Goal: Information Seeking & Learning: Learn about a topic

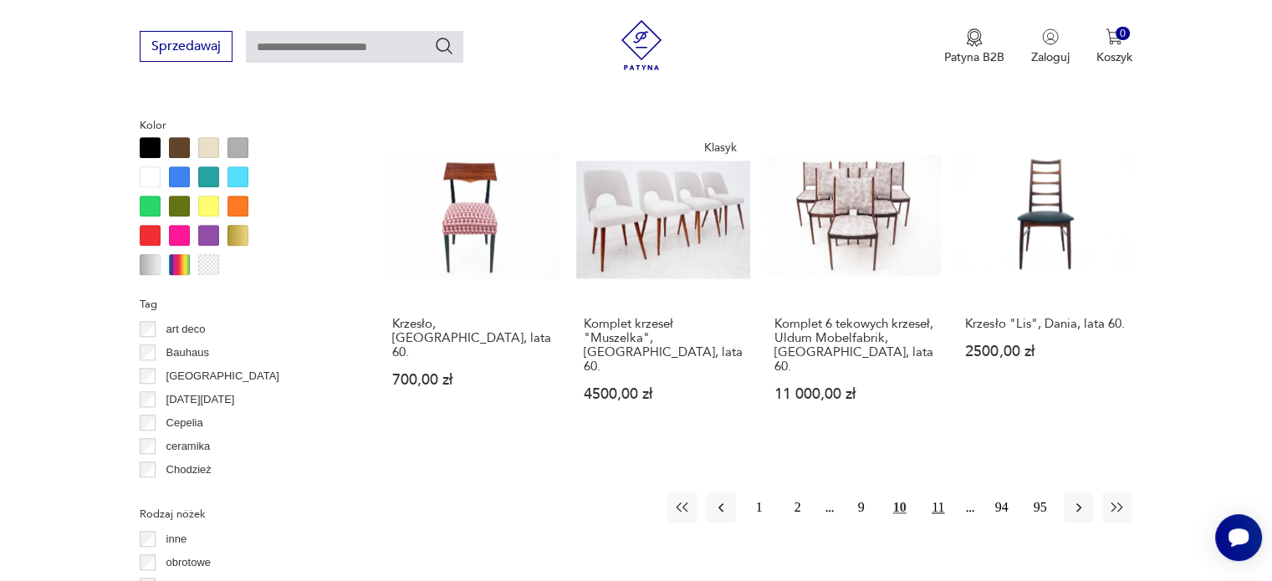
click at [930, 492] on button "11" at bounding box center [938, 507] width 30 height 30
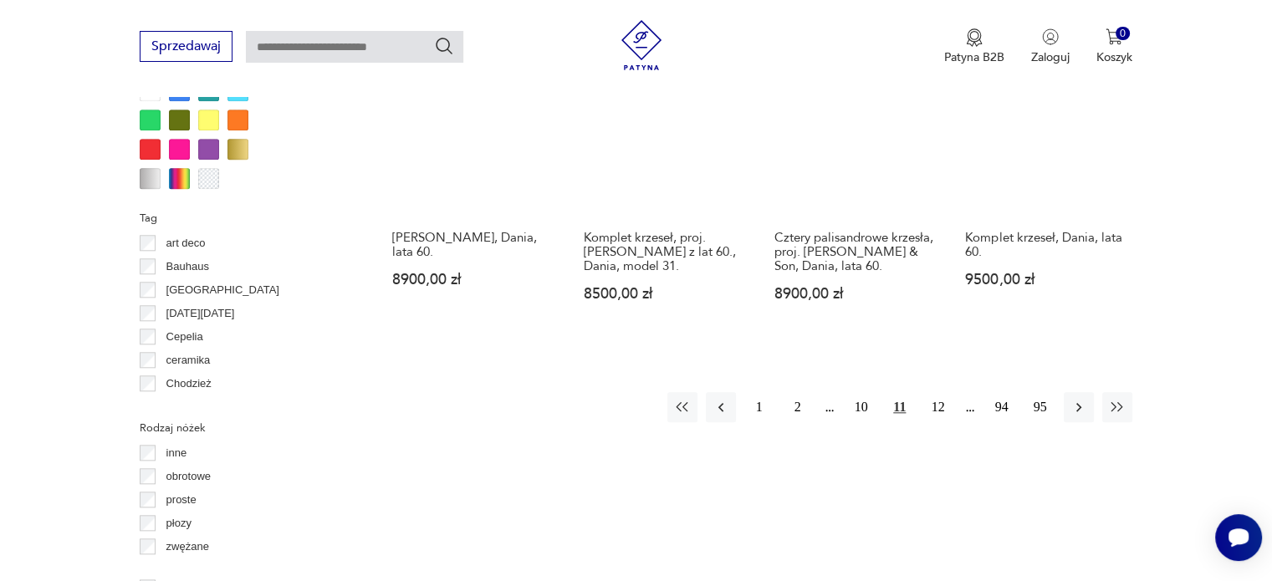
scroll to position [1705, 0]
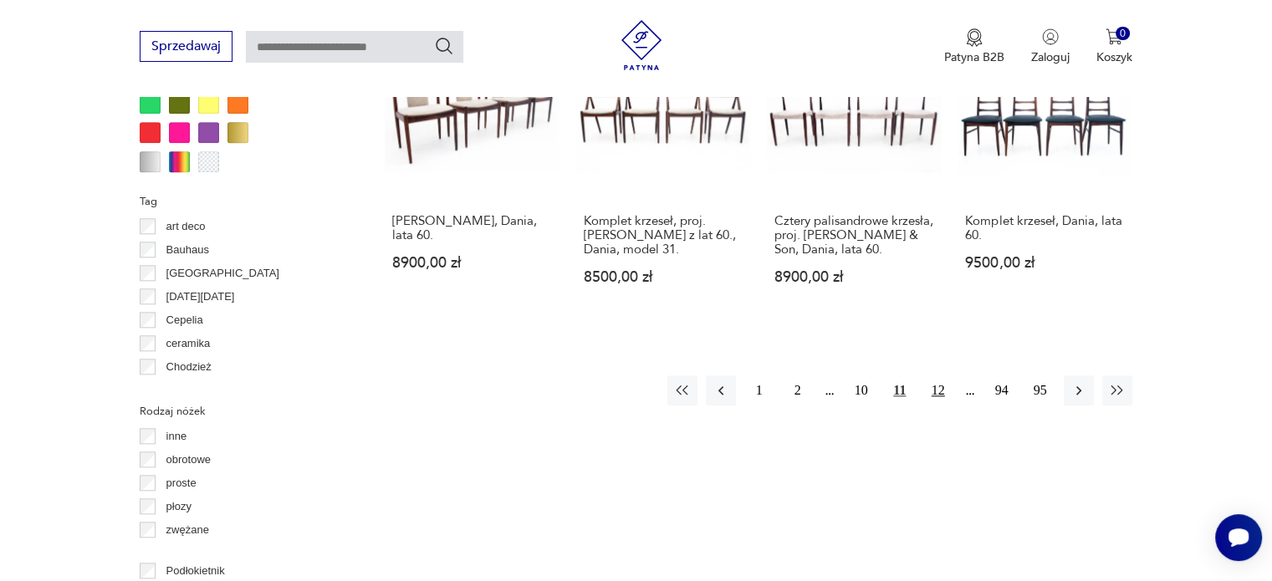
click at [937, 376] on button "12" at bounding box center [938, 390] width 30 height 30
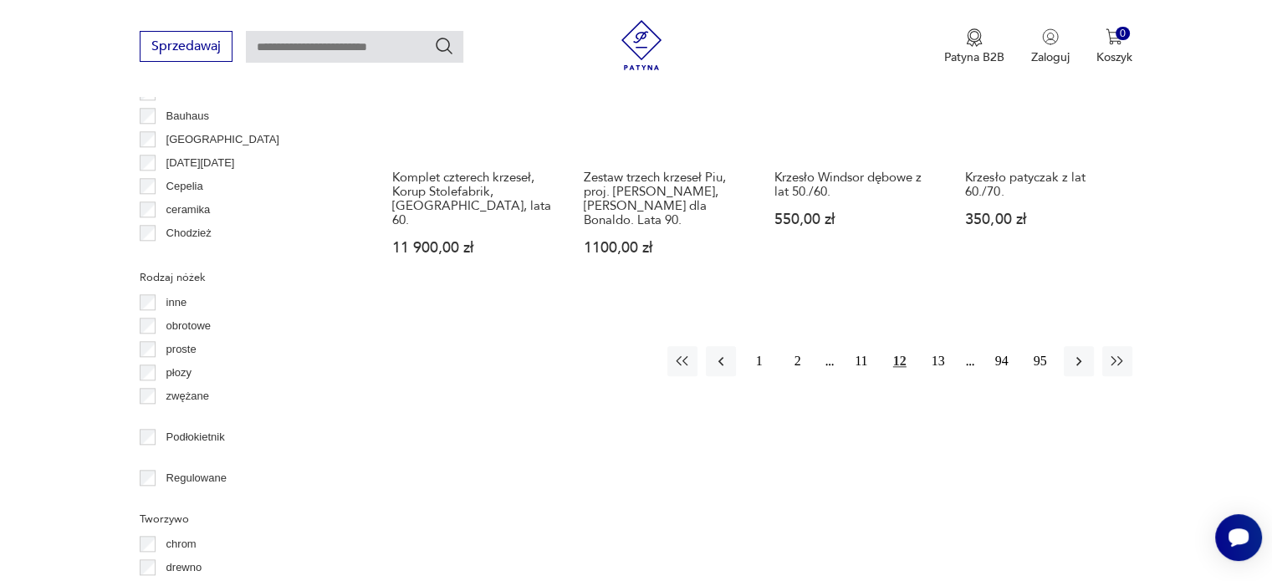
scroll to position [1843, 0]
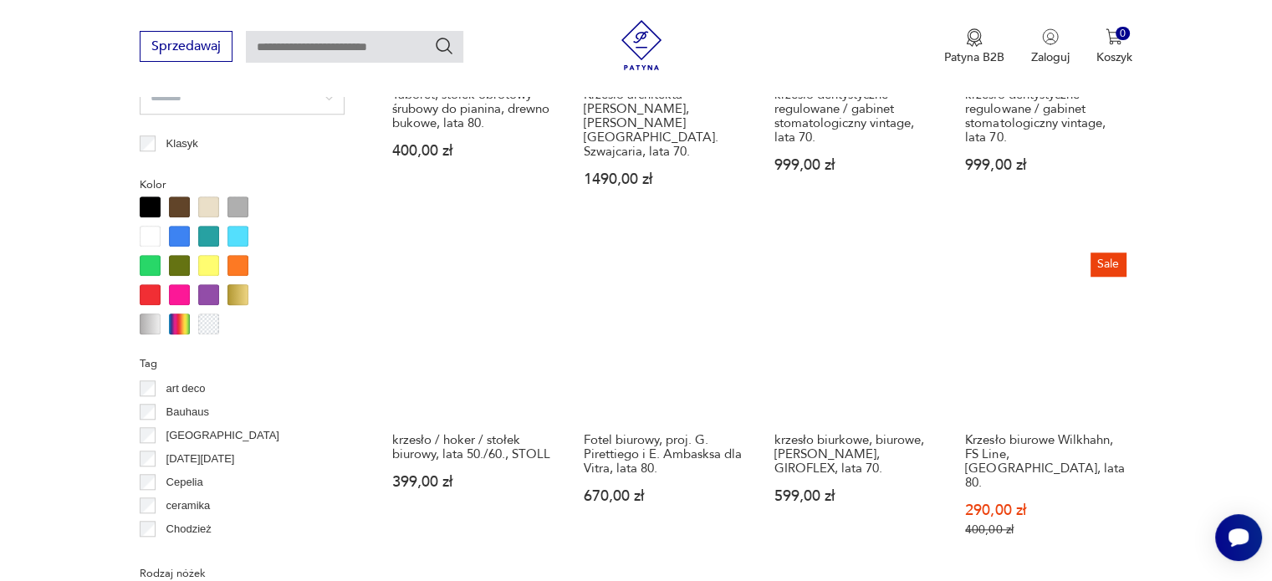
scroll to position [1557, 0]
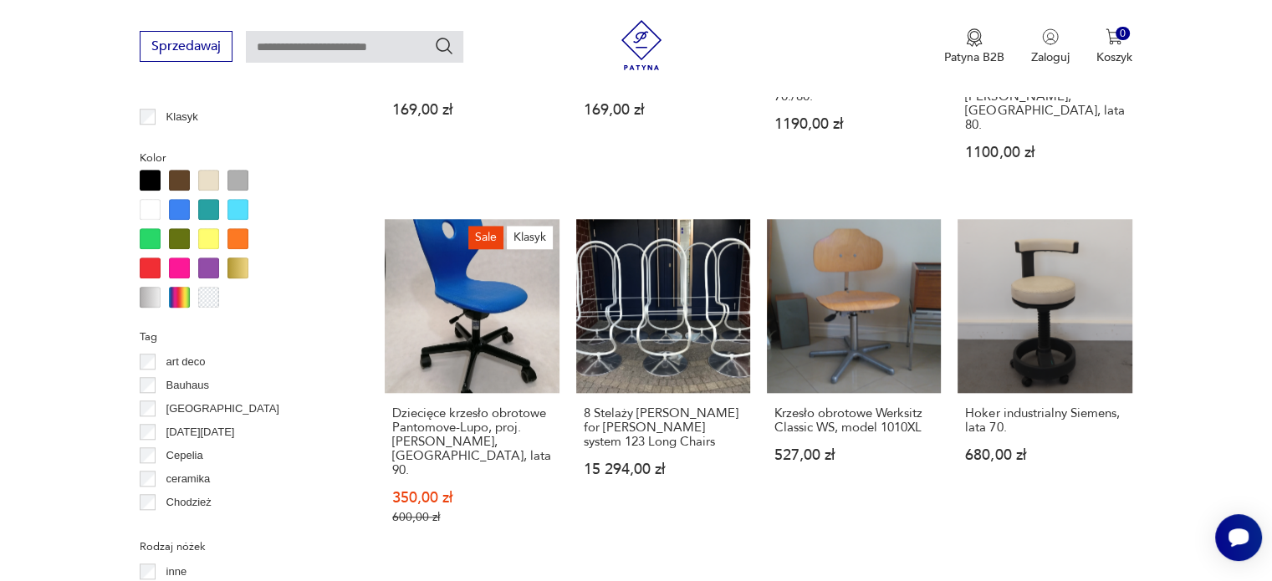
scroll to position [1587, 0]
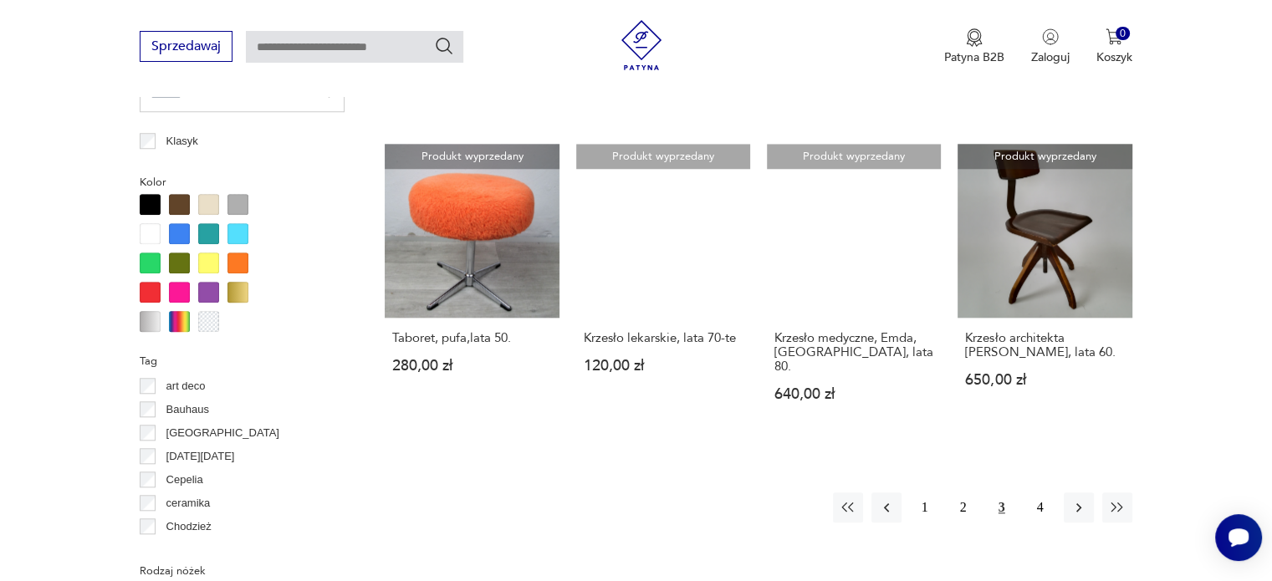
scroll to position [1591, 0]
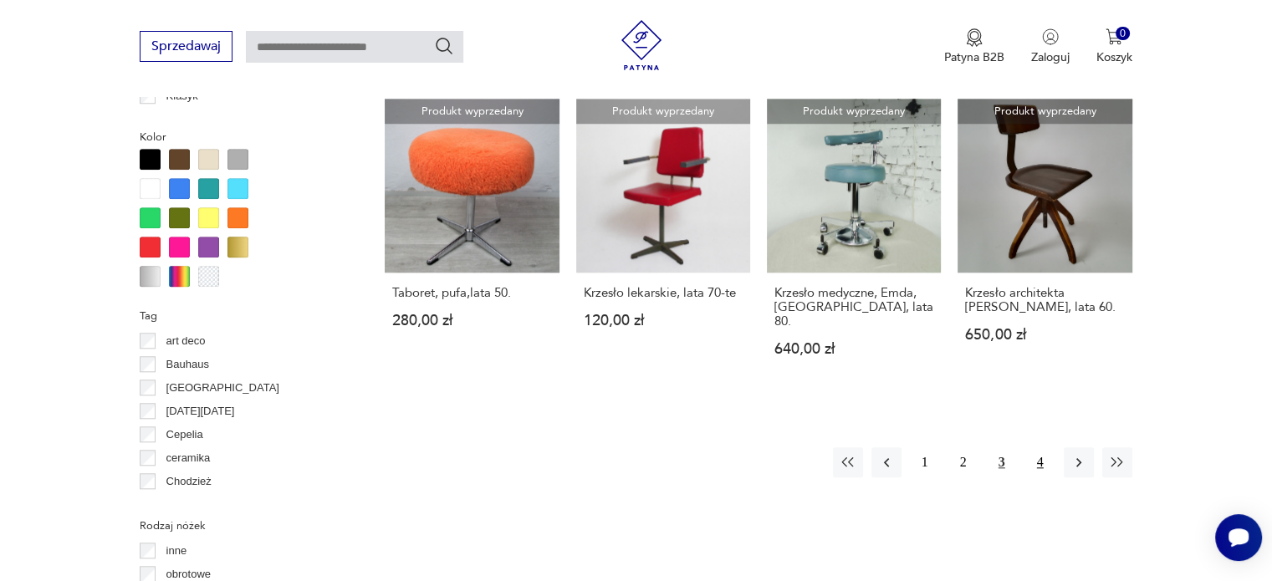
click at [1037, 447] on button "4" at bounding box center [1040, 462] width 30 height 30
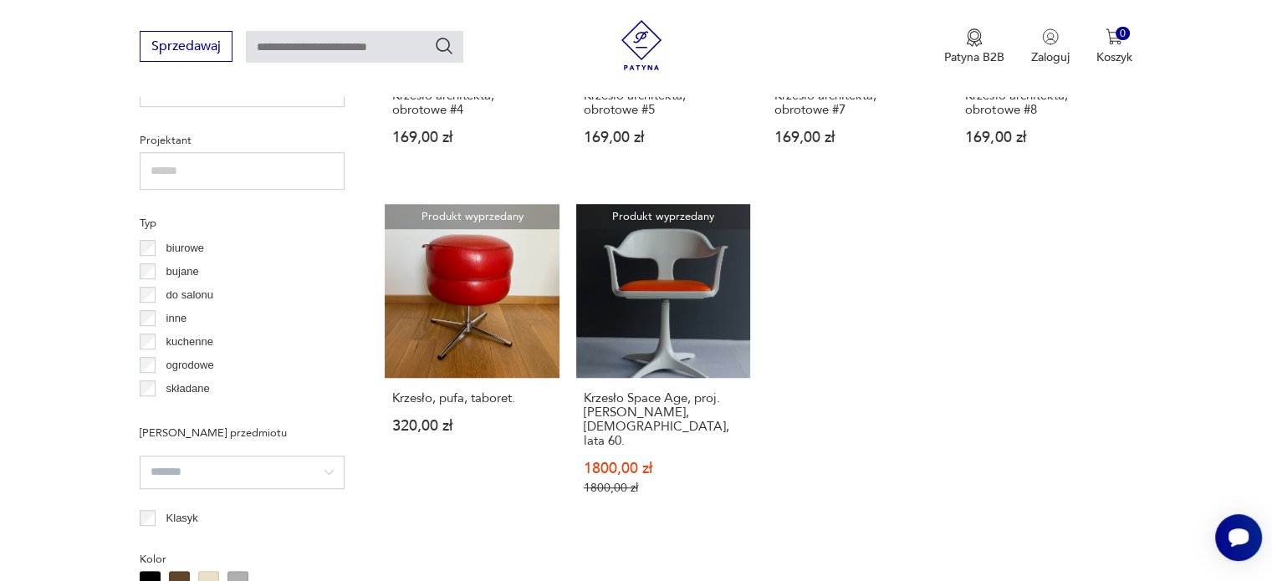
scroll to position [1254, 0]
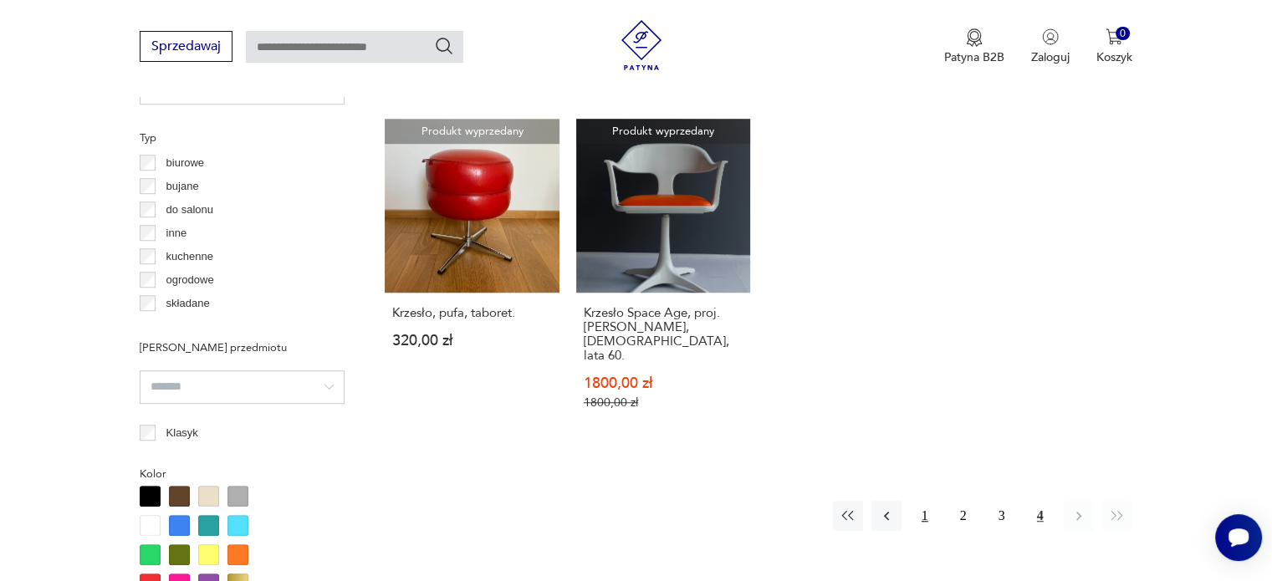
click at [921, 501] on button "1" at bounding box center [925, 516] width 30 height 30
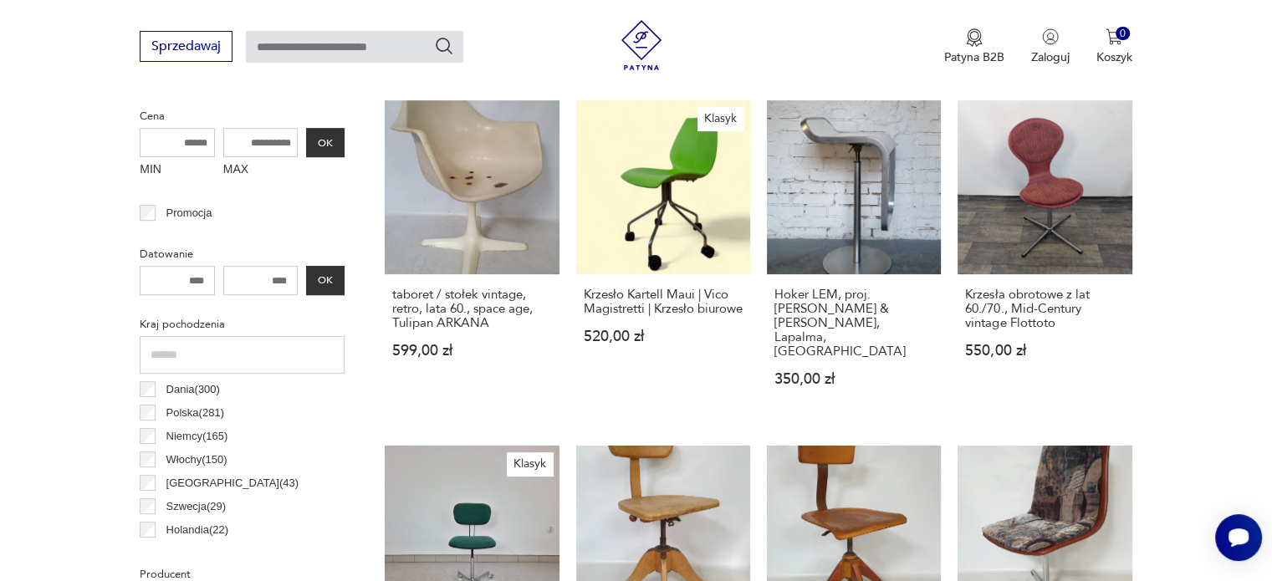
scroll to position [555, 0]
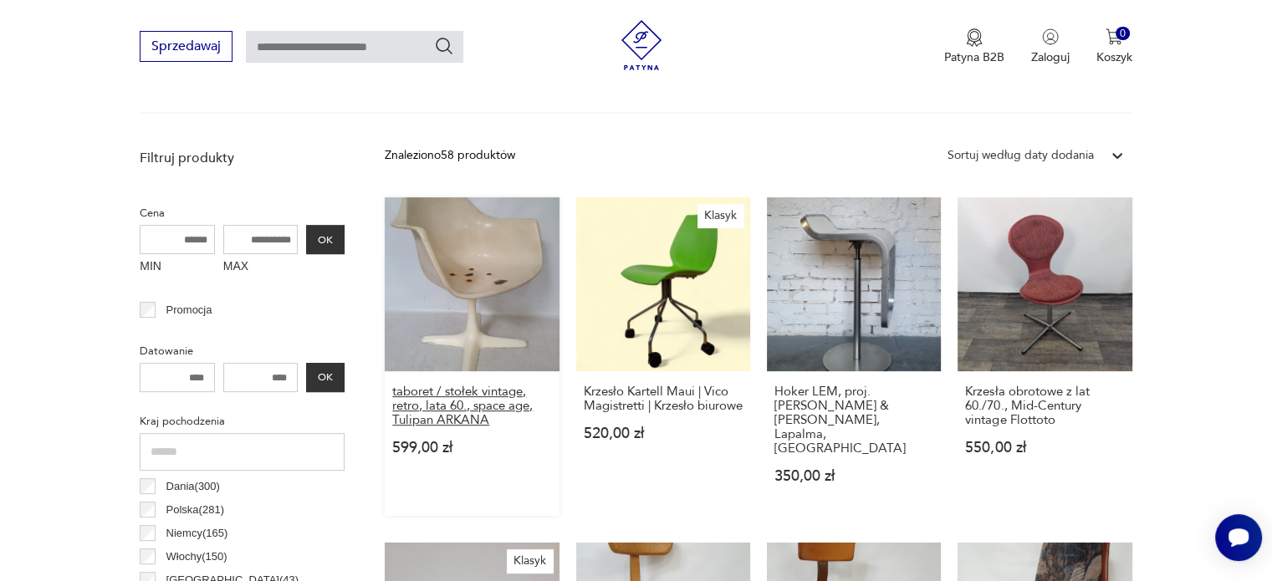
click at [440, 400] on h3 "taboret / stołek vintage, retro, lata 60., space age, Tulipan ARKANA" at bounding box center [471, 406] width 159 height 43
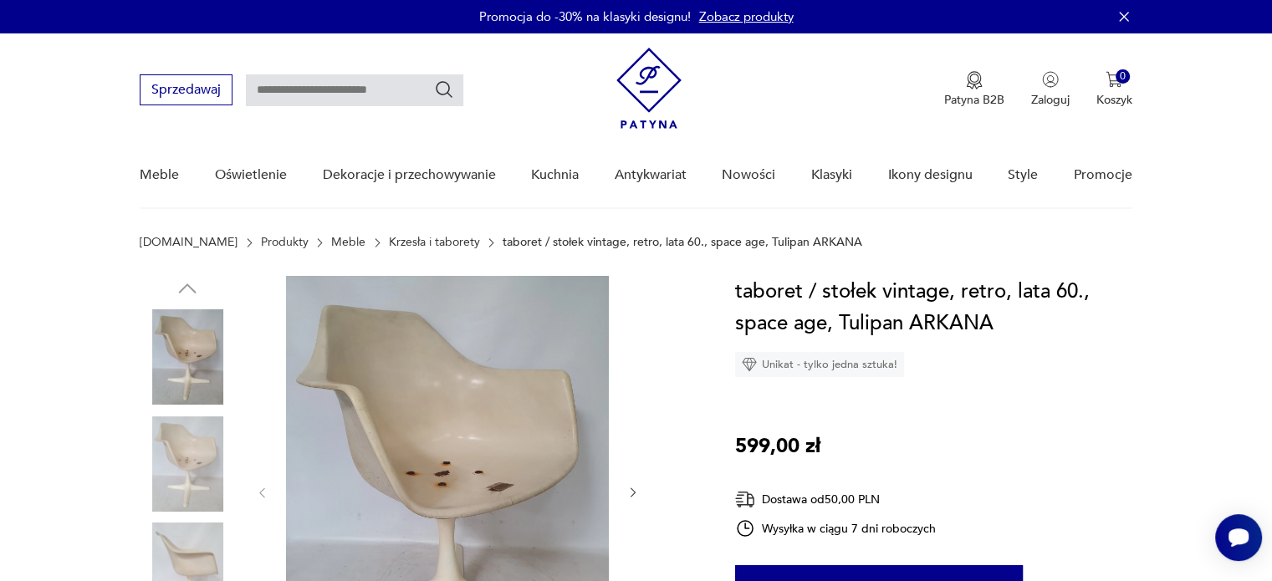
click at [164, 483] on img at bounding box center [187, 463] width 95 height 95
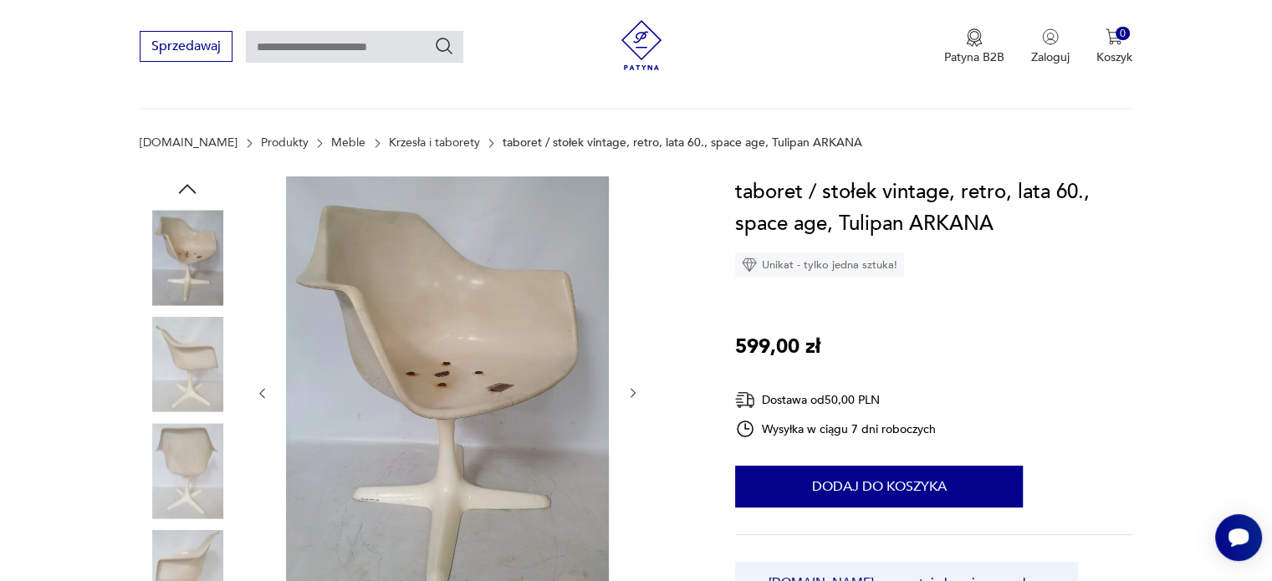
scroll to position [167, 0]
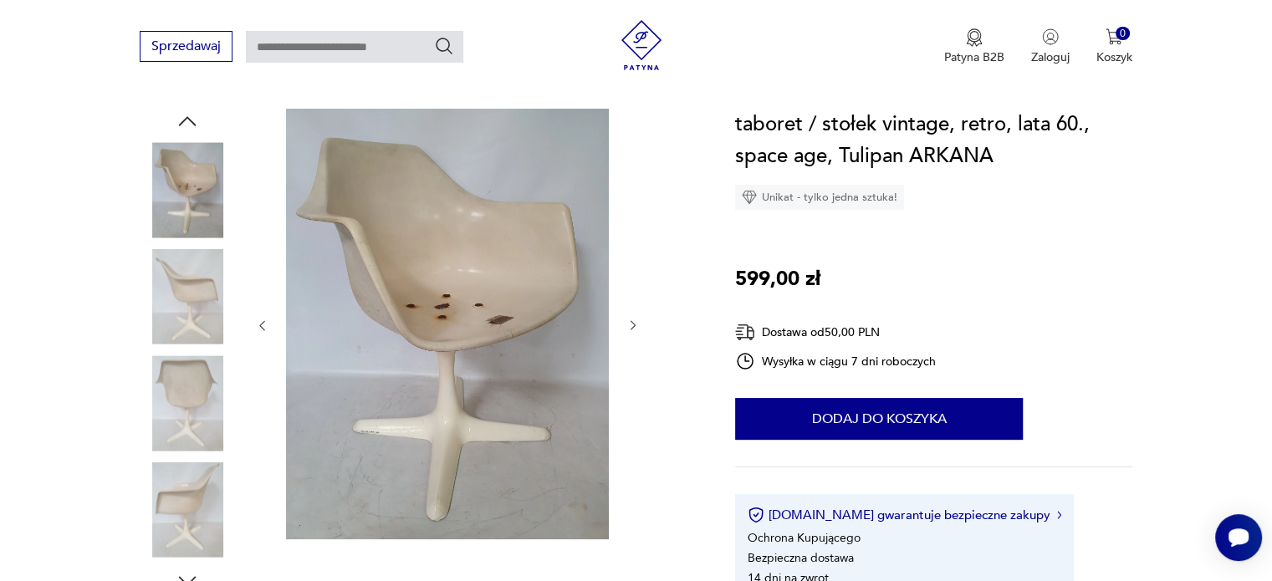
click at [194, 372] on img at bounding box center [187, 402] width 95 height 95
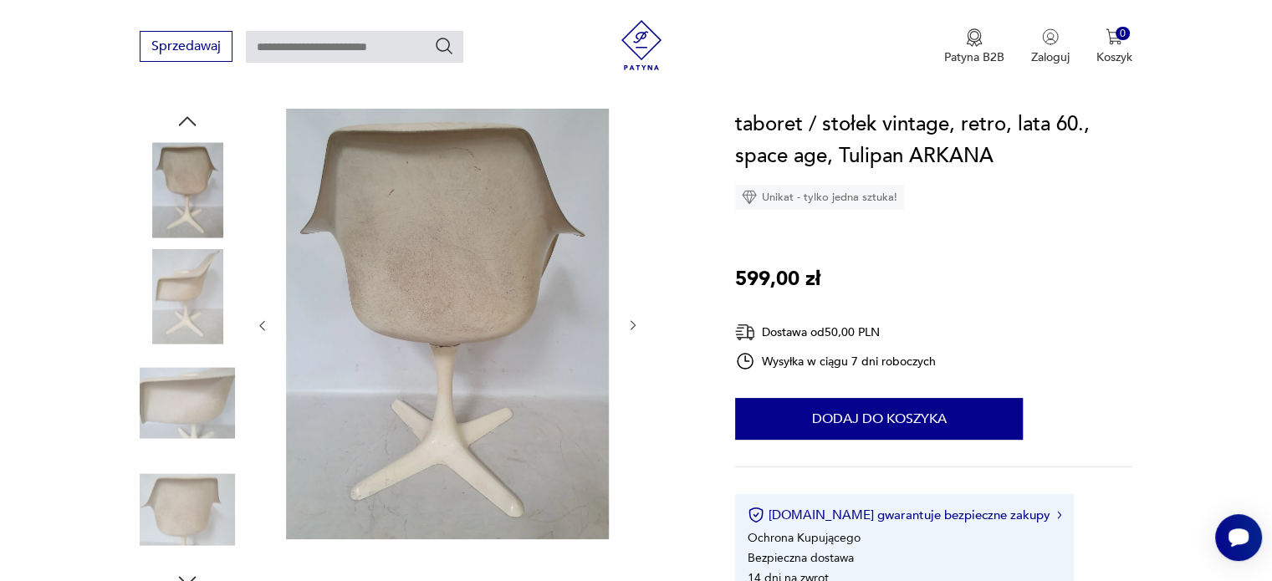
click at [194, 372] on img at bounding box center [187, 402] width 95 height 95
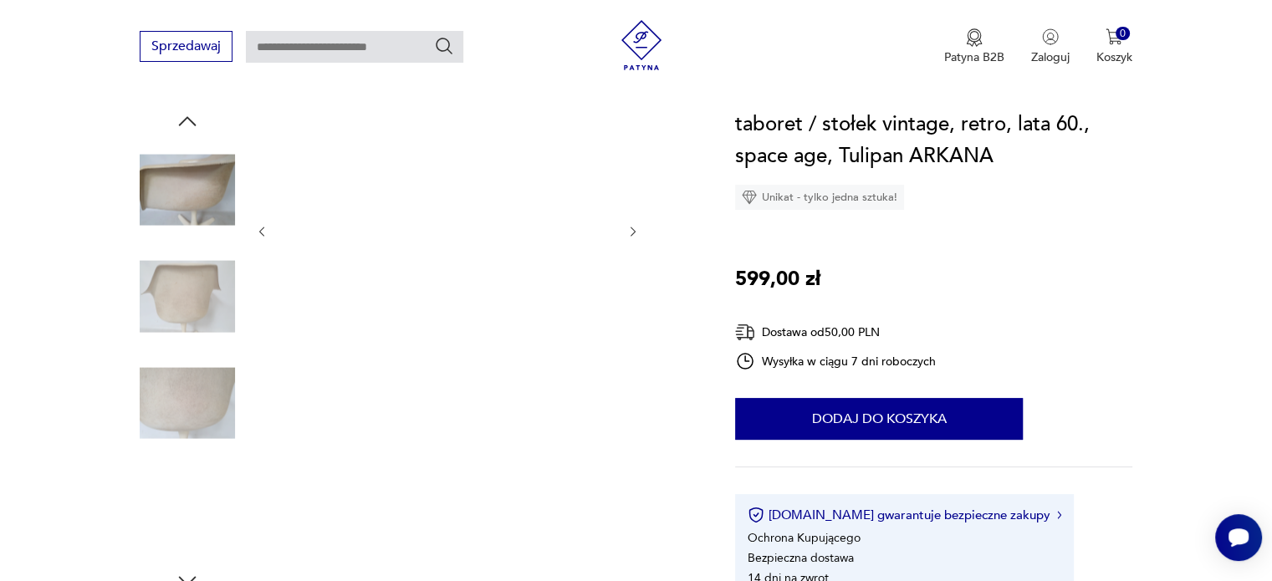
click at [193, 335] on img at bounding box center [187, 296] width 95 height 95
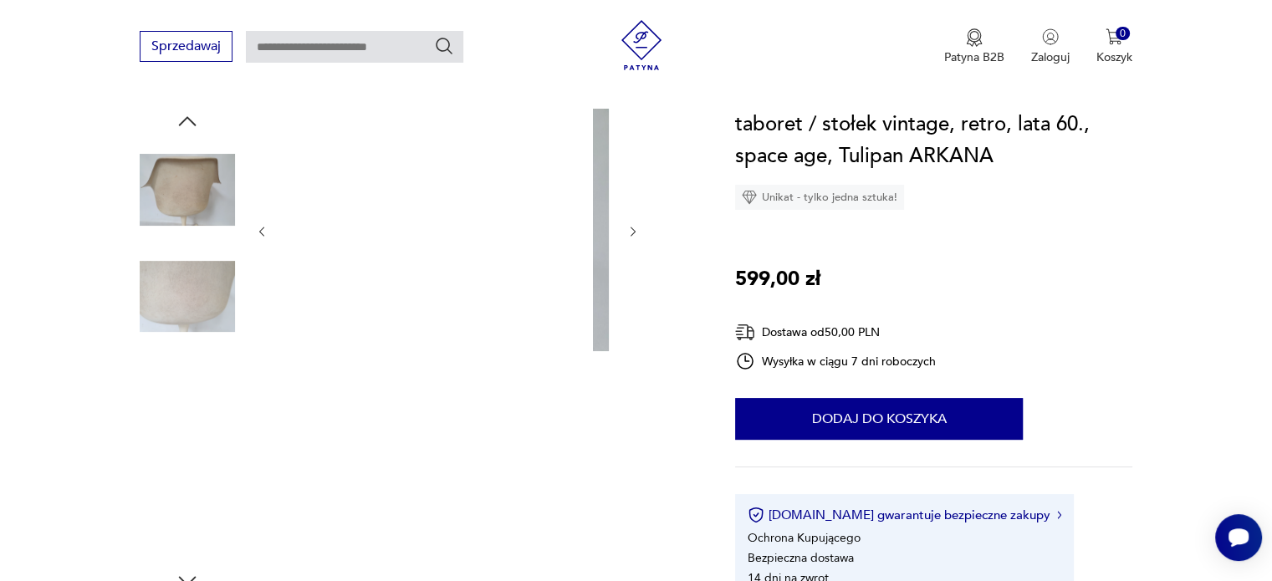
click at [193, 335] on img at bounding box center [187, 296] width 95 height 95
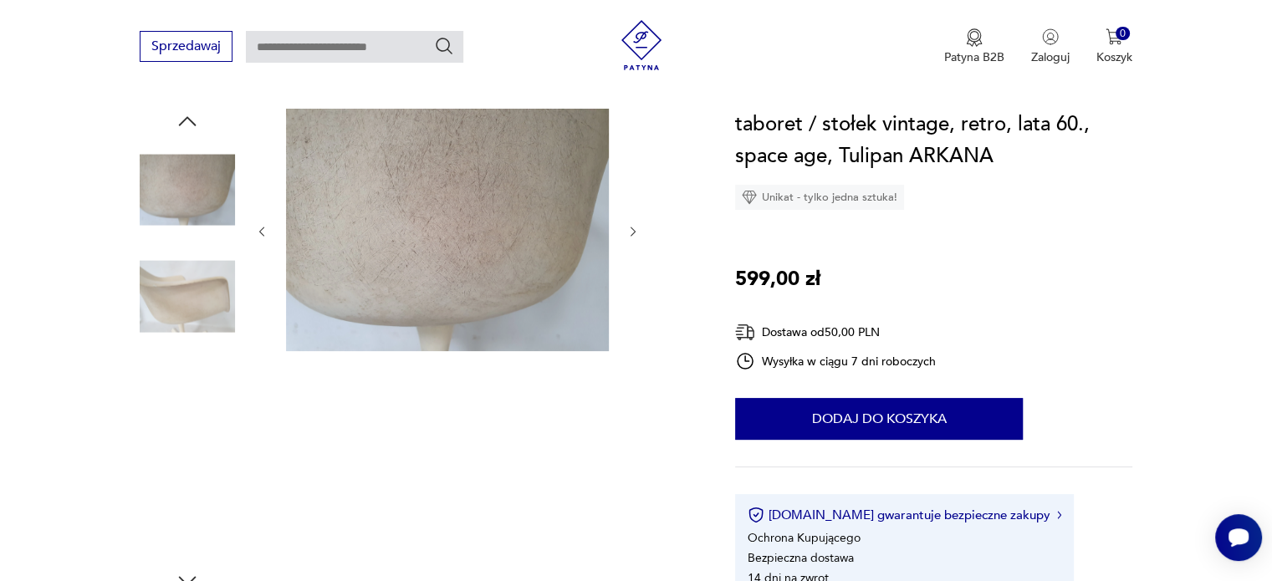
click at [173, 483] on img at bounding box center [187, 509] width 95 height 95
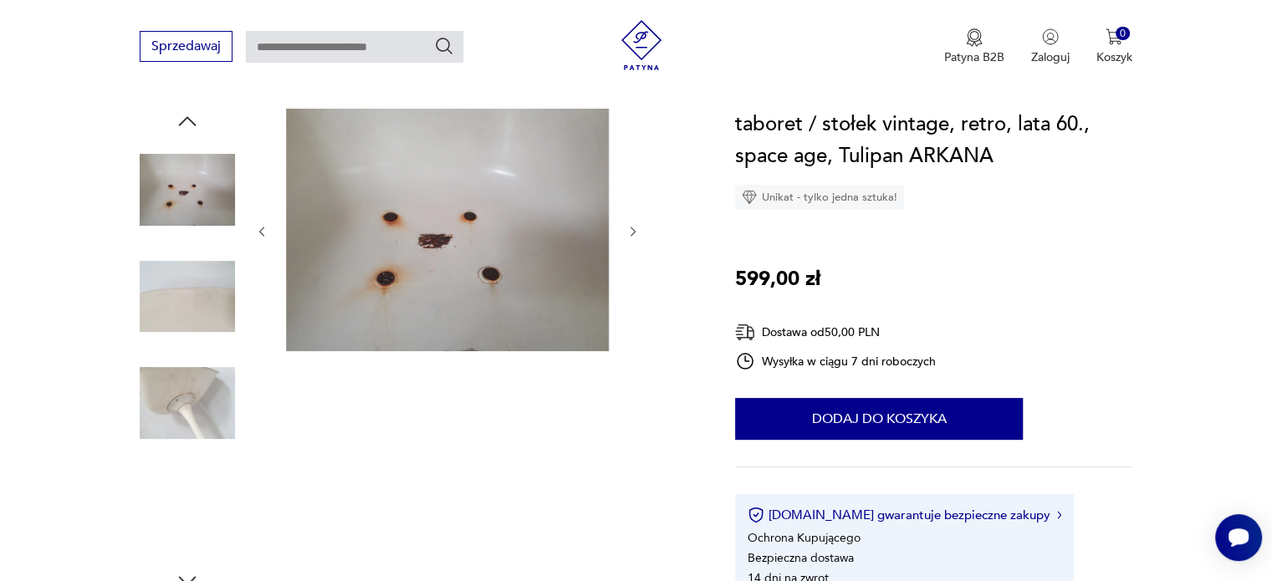
click at [218, 542] on img at bounding box center [187, 509] width 95 height 95
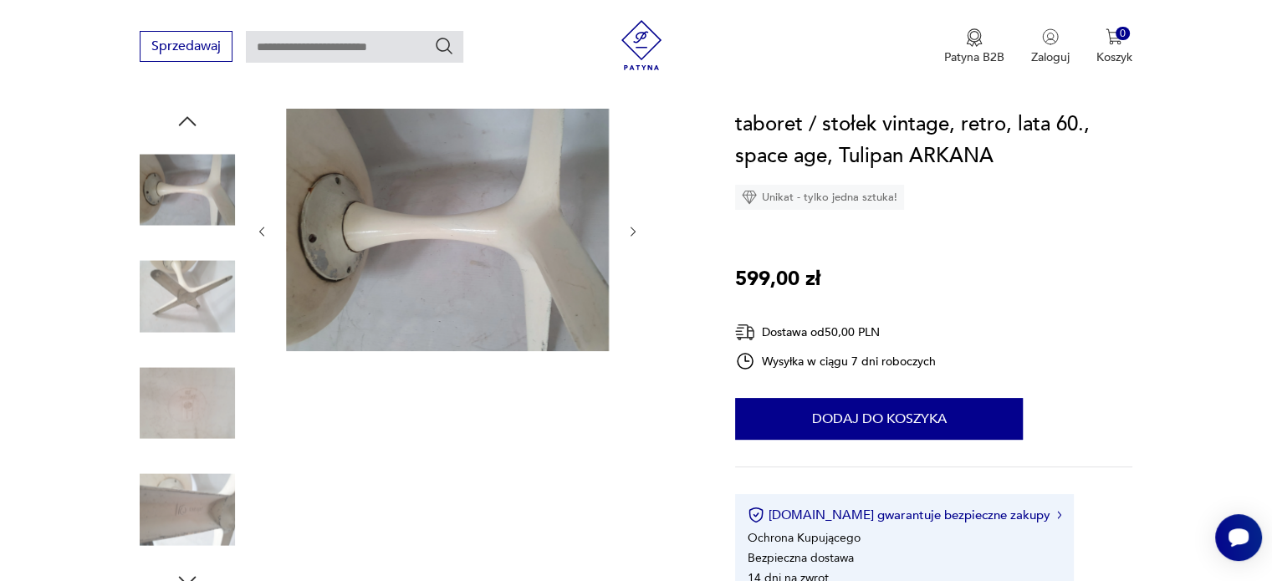
click at [187, 577] on icon "button" at bounding box center [187, 580] width 25 height 25
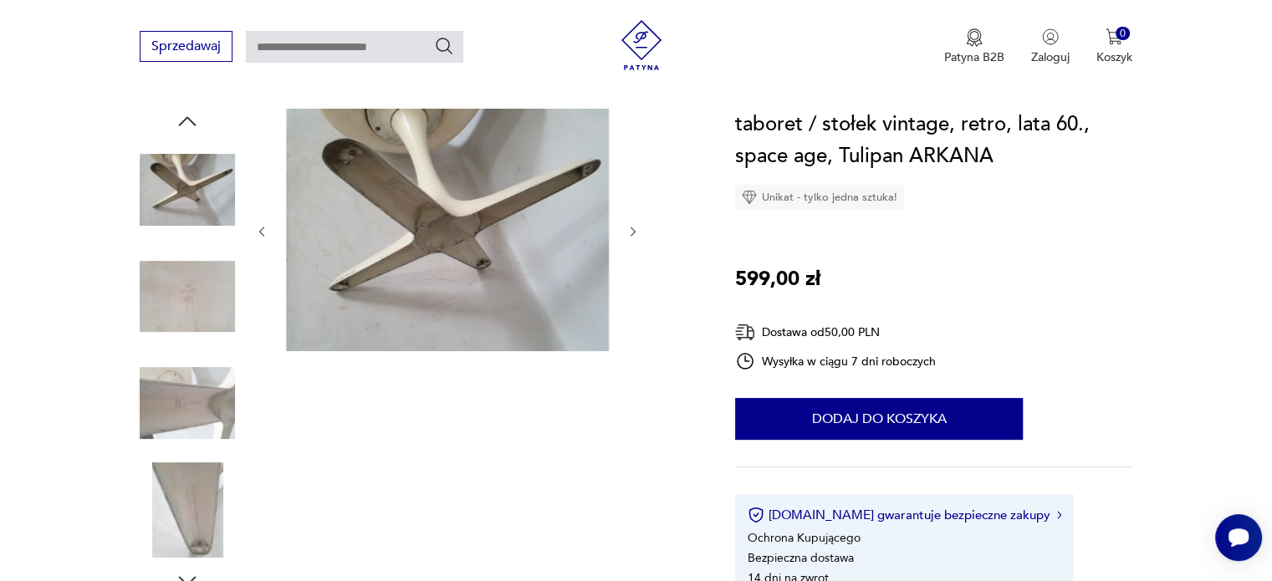
click at [195, 531] on img at bounding box center [187, 509] width 95 height 95
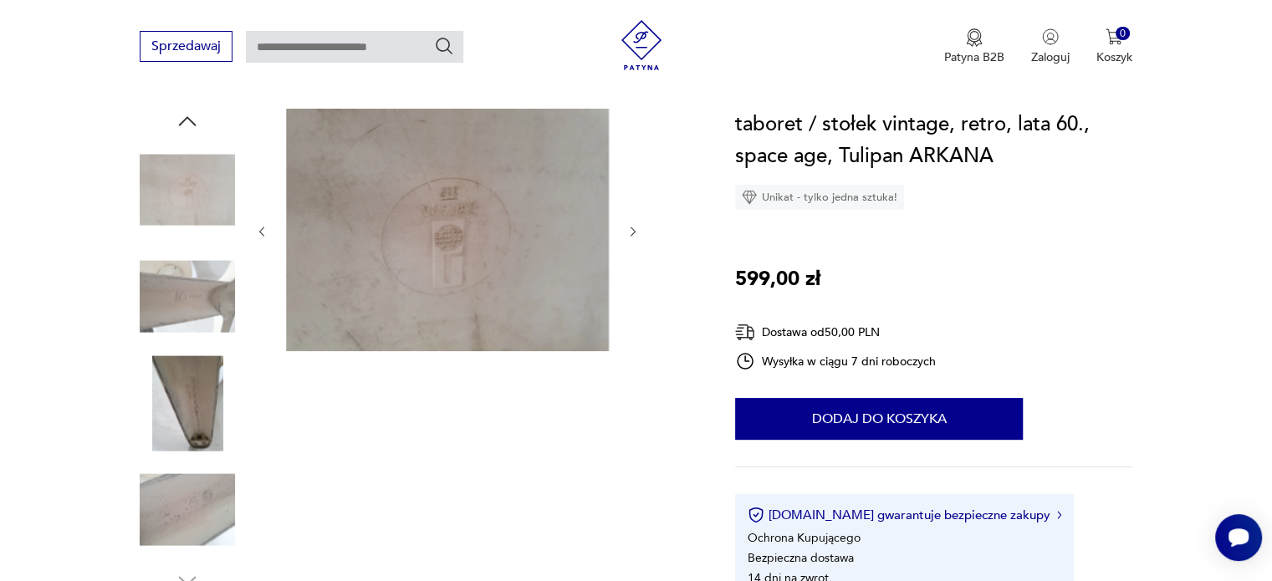
click at [196, 528] on img at bounding box center [187, 509] width 95 height 95
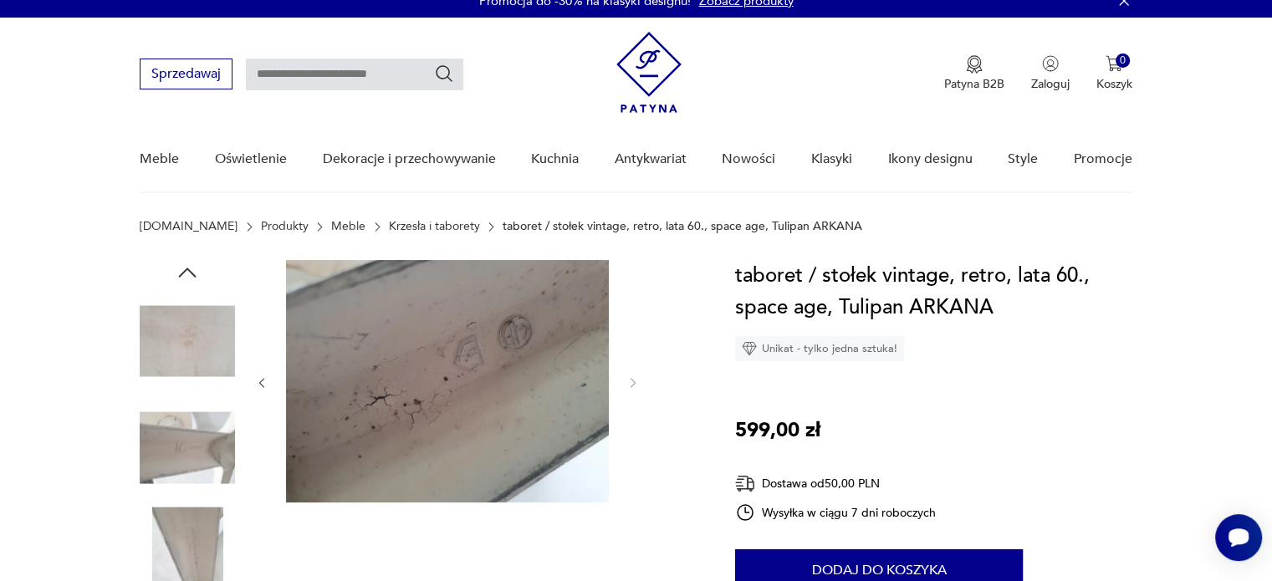
scroll to position [0, 0]
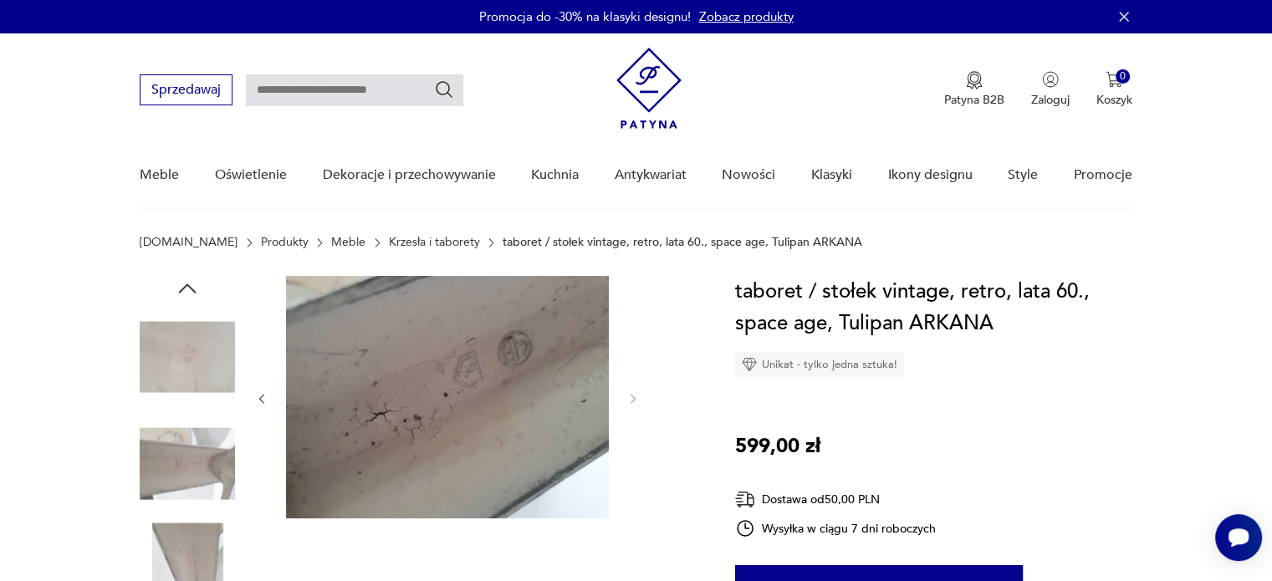
click at [184, 295] on icon "button" at bounding box center [187, 288] width 25 height 25
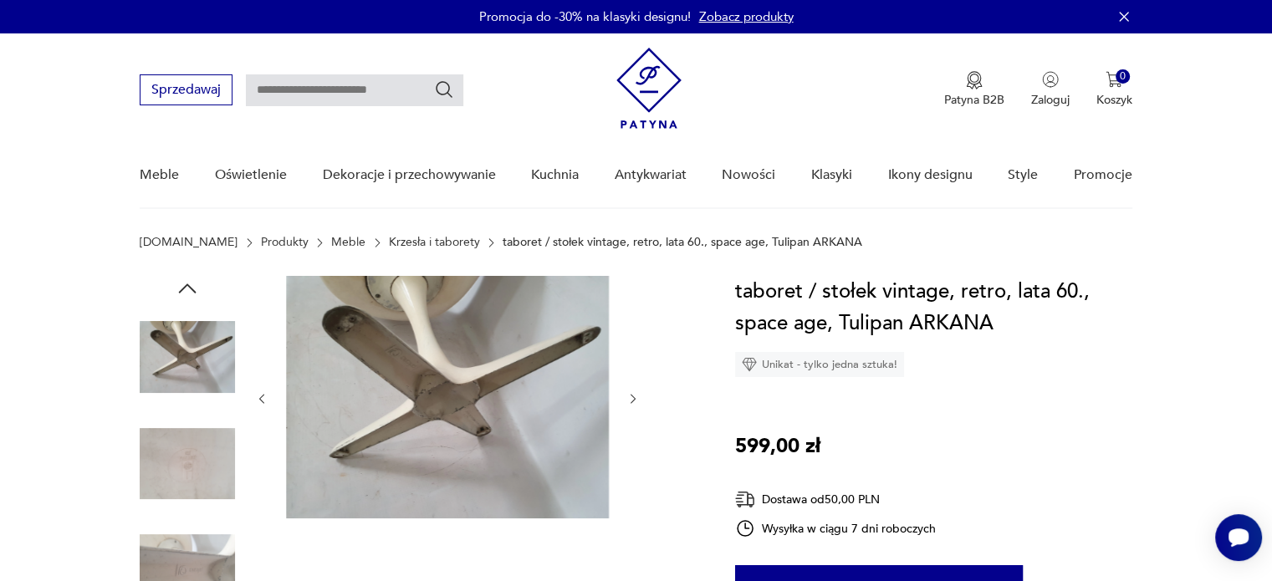
click at [185, 289] on icon "button" at bounding box center [187, 288] width 25 height 25
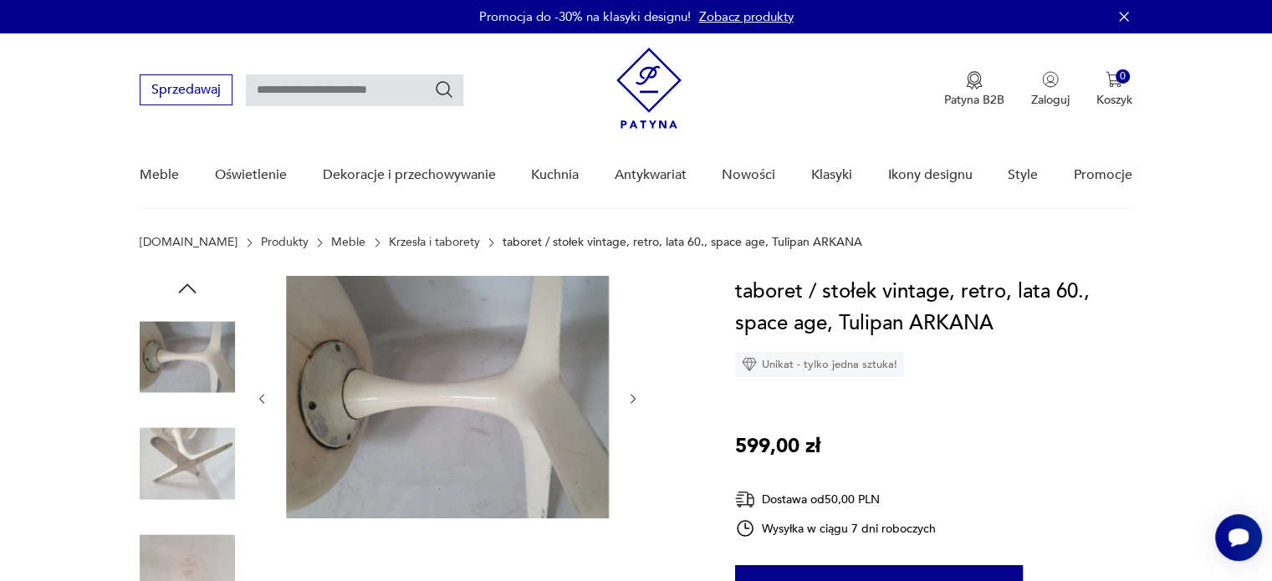
click at [185, 289] on icon "button" at bounding box center [187, 288] width 25 height 25
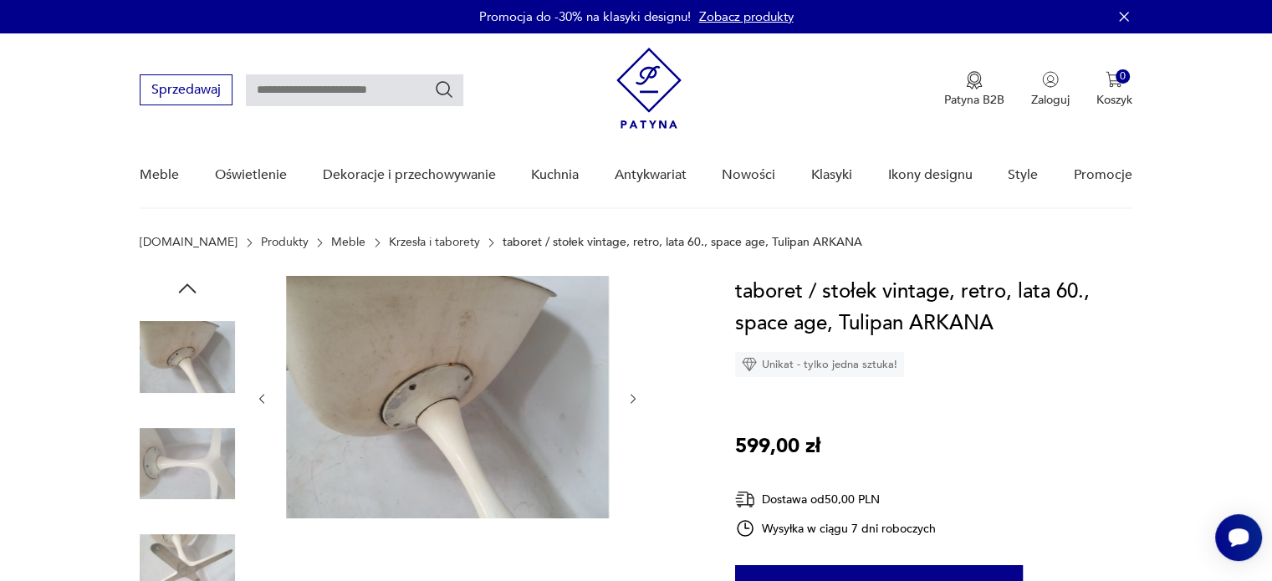
click at [185, 289] on icon "button" at bounding box center [187, 288] width 25 height 25
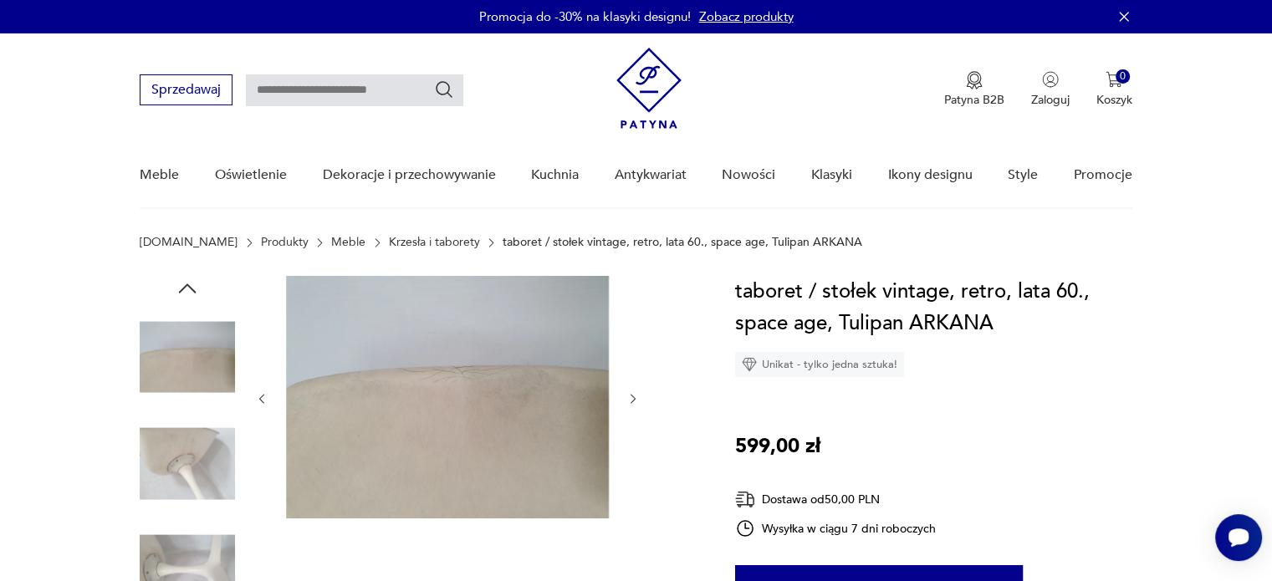
click at [185, 289] on icon "button" at bounding box center [187, 288] width 25 height 25
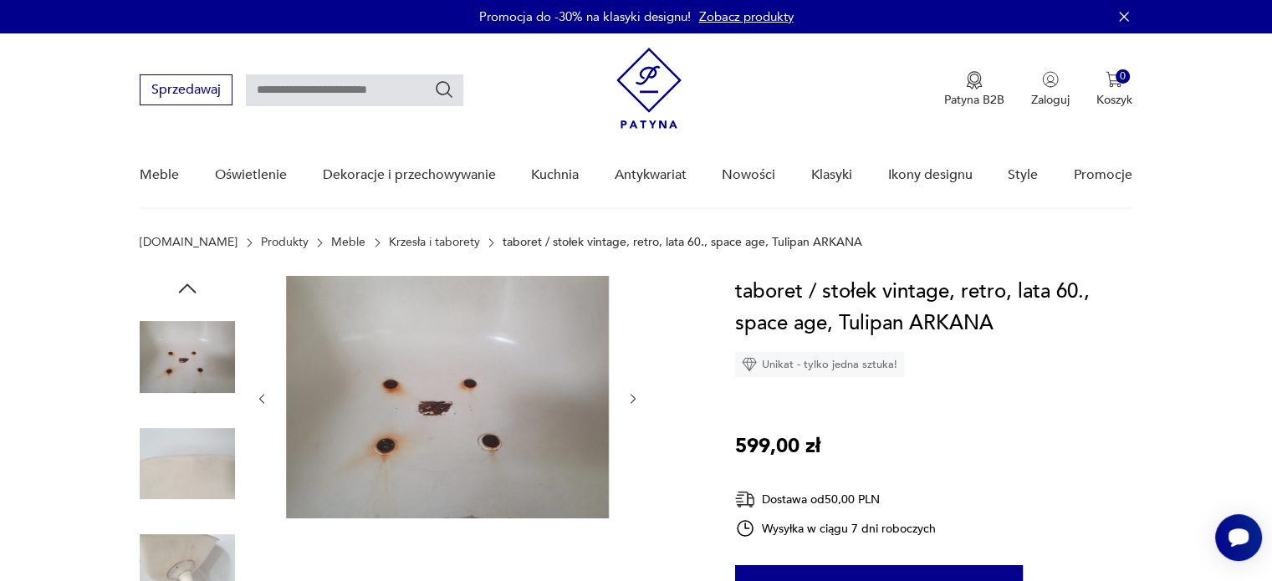
click at [185, 289] on icon "button" at bounding box center [187, 288] width 25 height 25
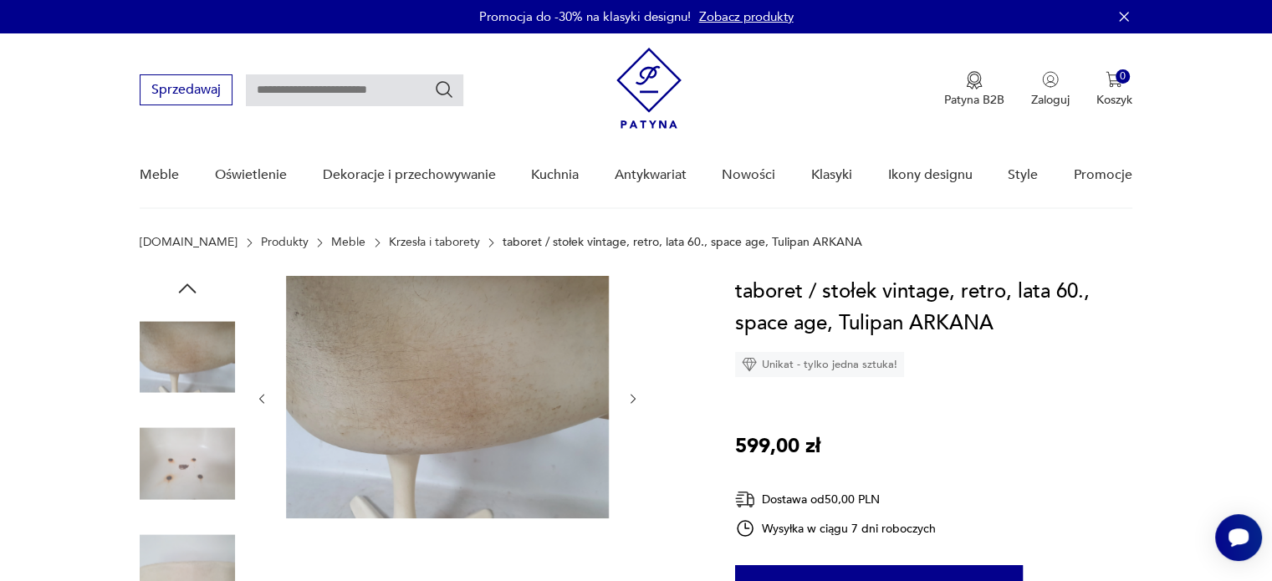
click at [185, 289] on icon "button" at bounding box center [187, 288] width 25 height 25
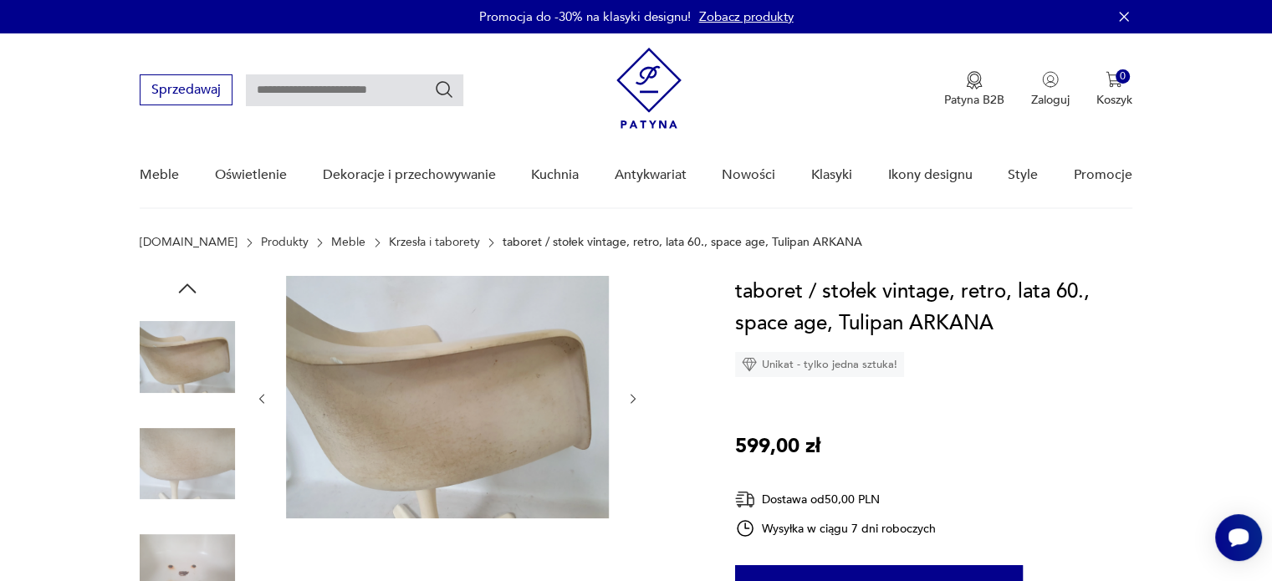
click at [187, 283] on icon "button" at bounding box center [188, 287] width 18 height 9
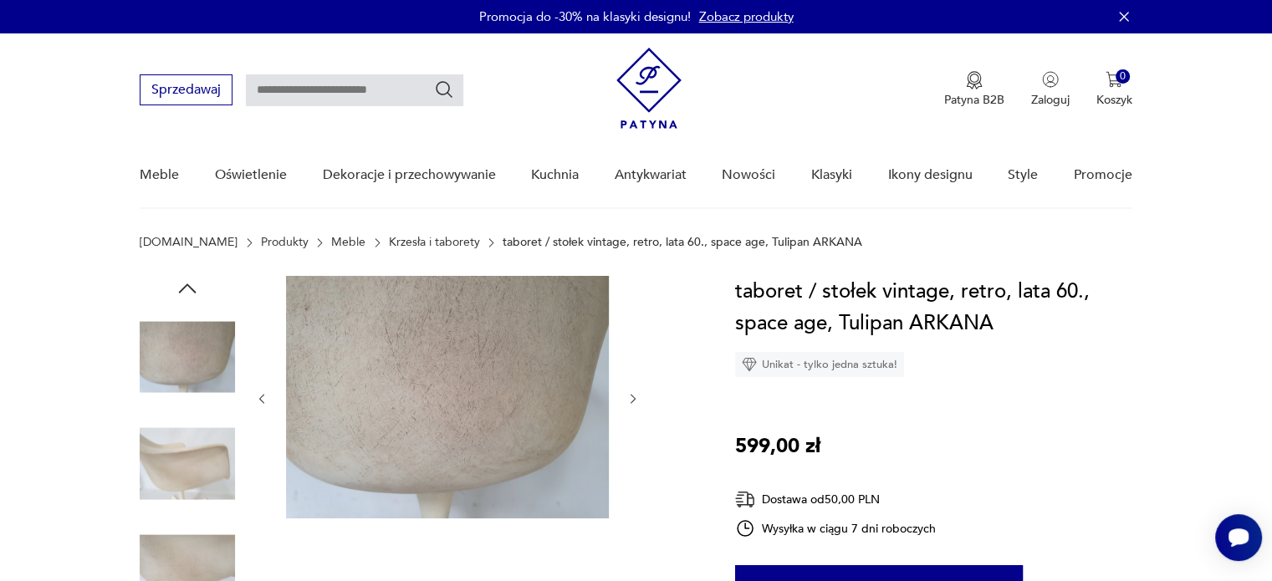
click at [187, 283] on icon "button" at bounding box center [188, 287] width 18 height 9
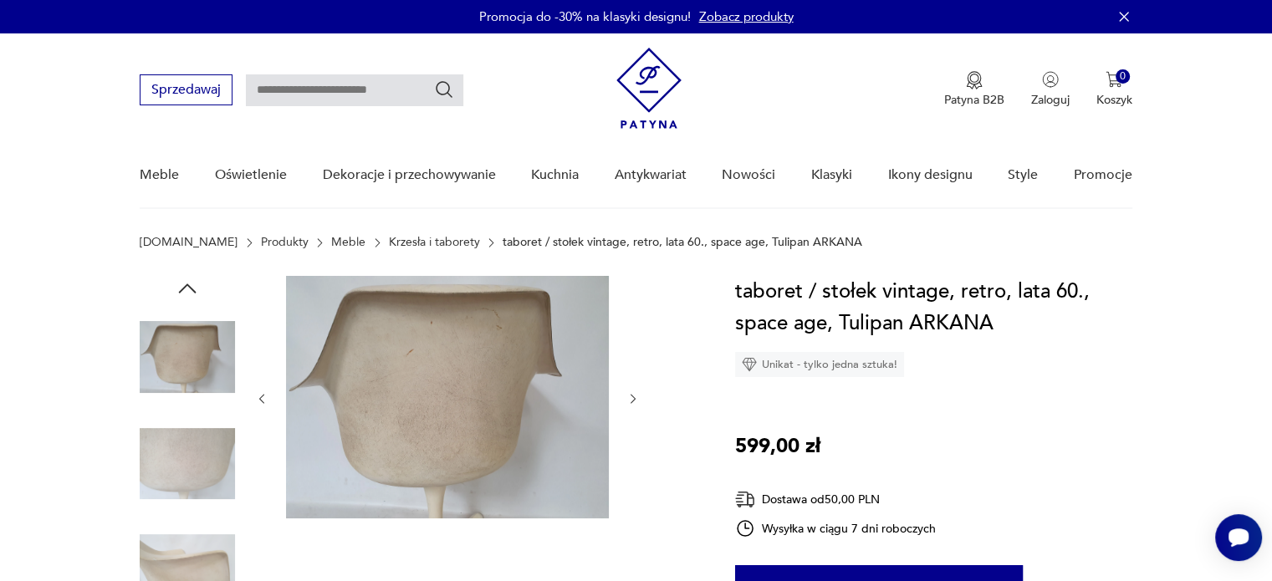
click at [189, 276] on icon "button" at bounding box center [187, 288] width 25 height 25
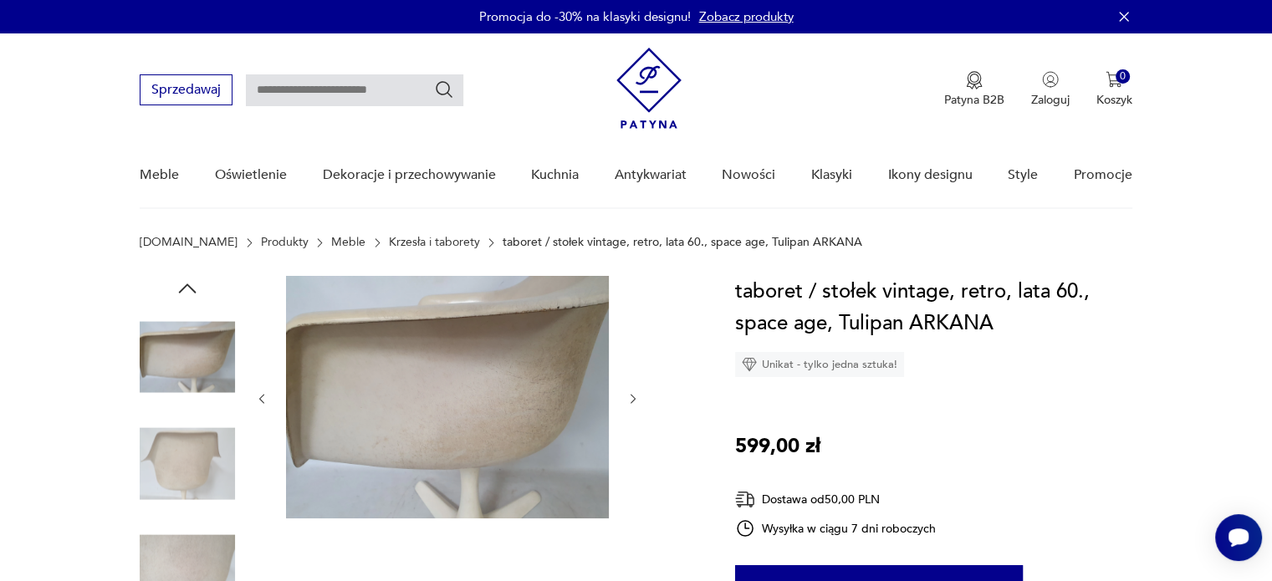
click at [189, 276] on icon "button" at bounding box center [187, 288] width 25 height 25
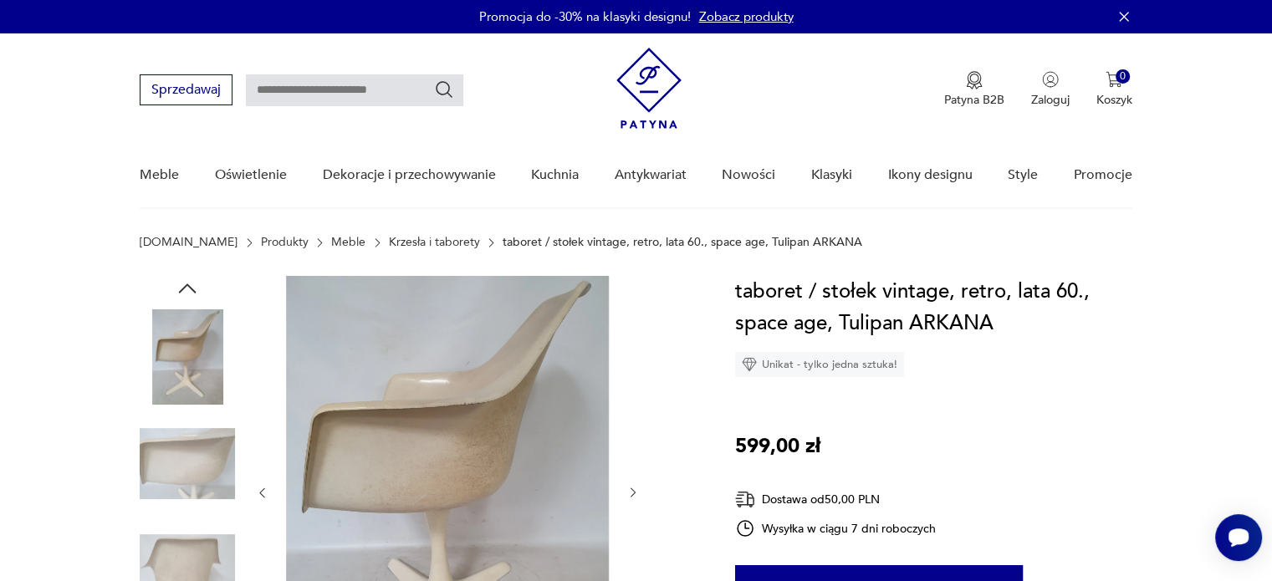
click at [189, 276] on icon "button" at bounding box center [187, 288] width 25 height 25
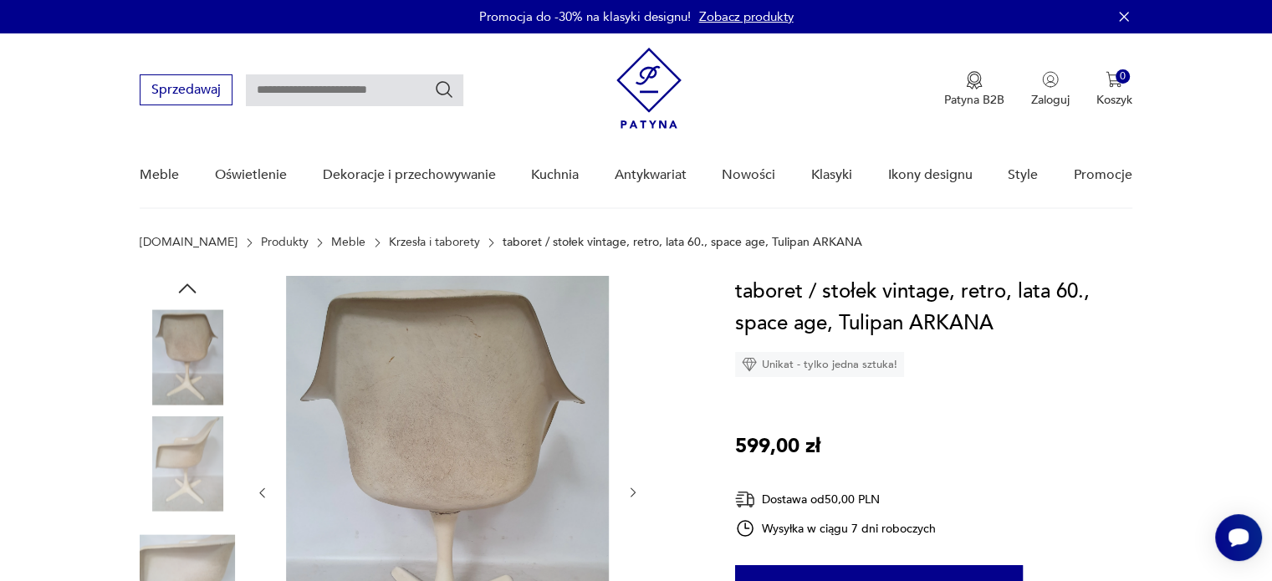
click at [189, 276] on icon "button" at bounding box center [187, 288] width 25 height 25
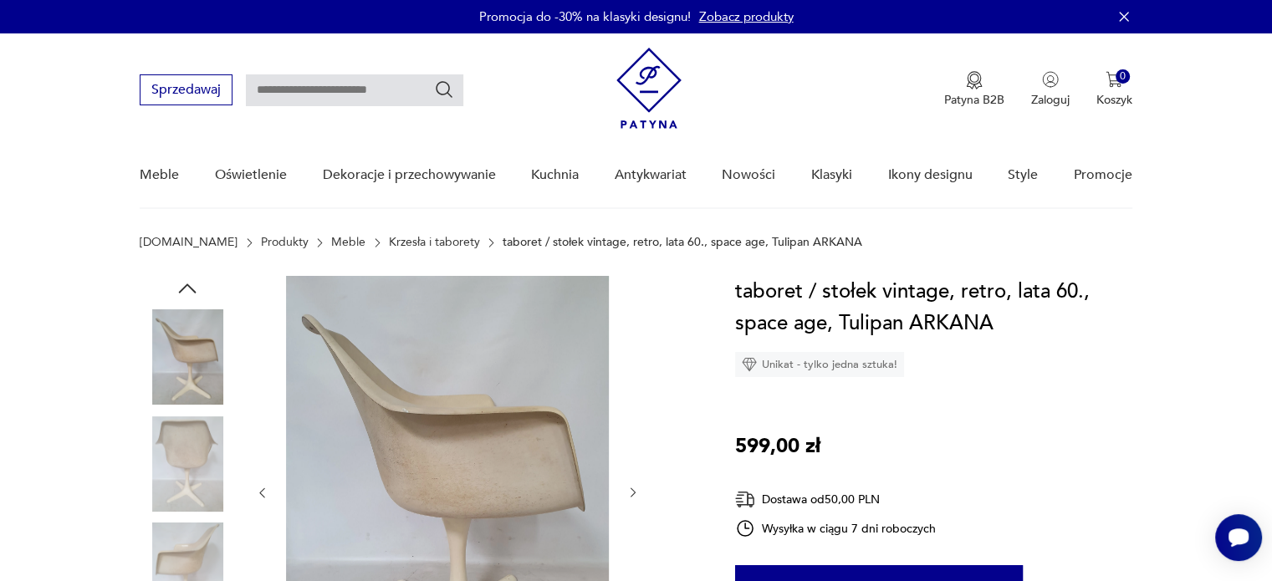
click at [185, 283] on icon "button" at bounding box center [187, 288] width 25 height 25
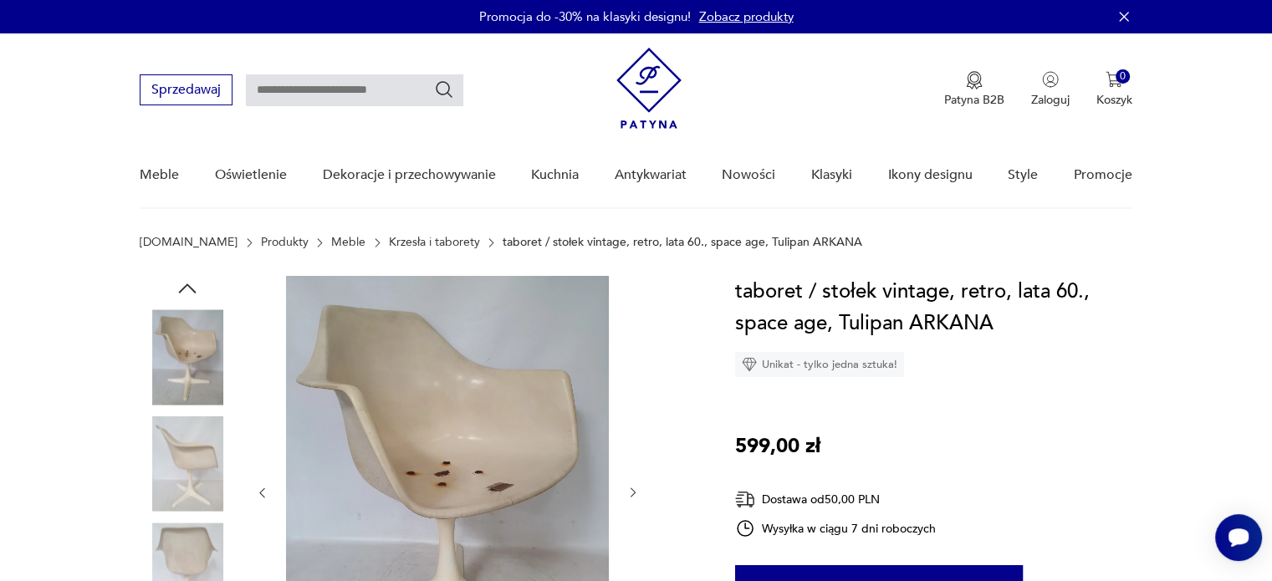
click at [196, 350] on img at bounding box center [187, 356] width 95 height 95
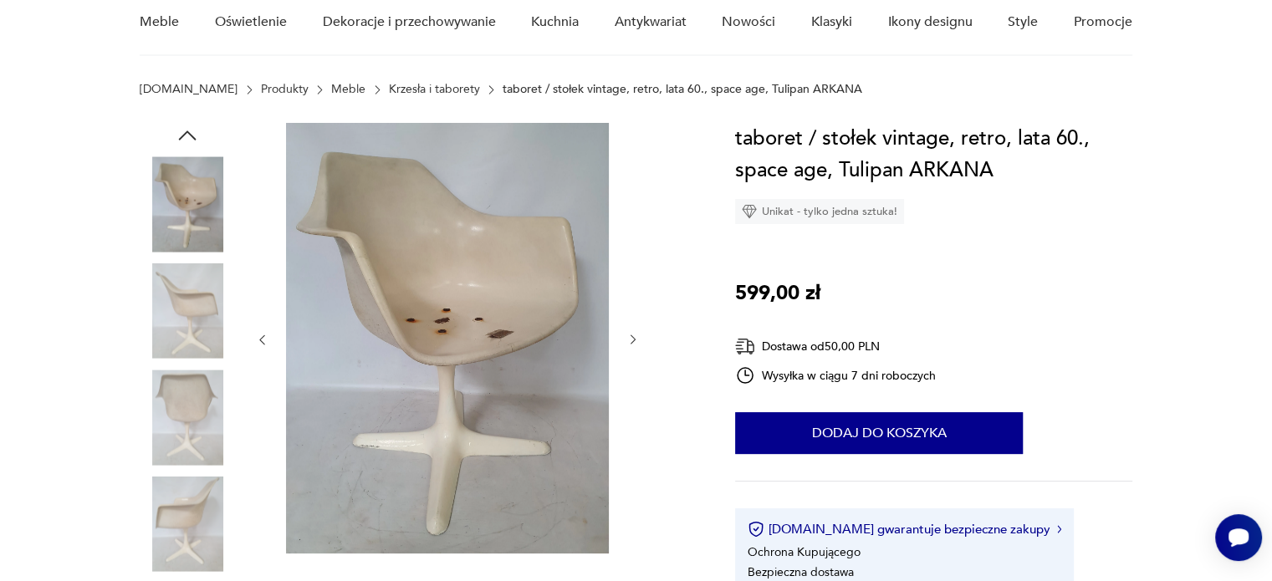
scroll to position [165, 0]
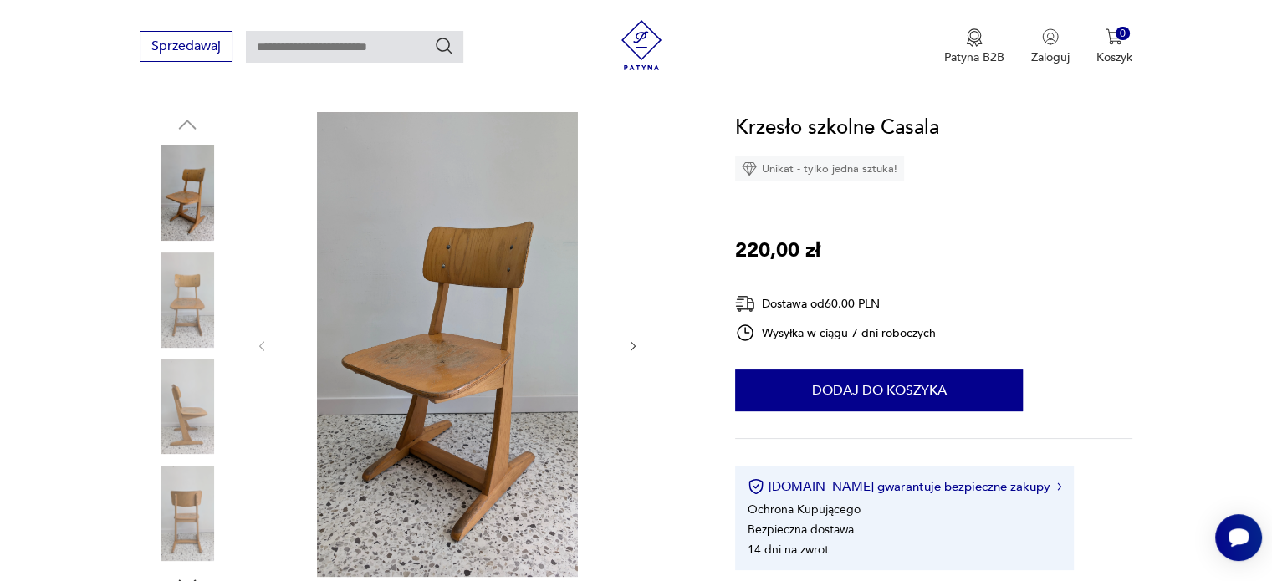
scroll to position [173, 0]
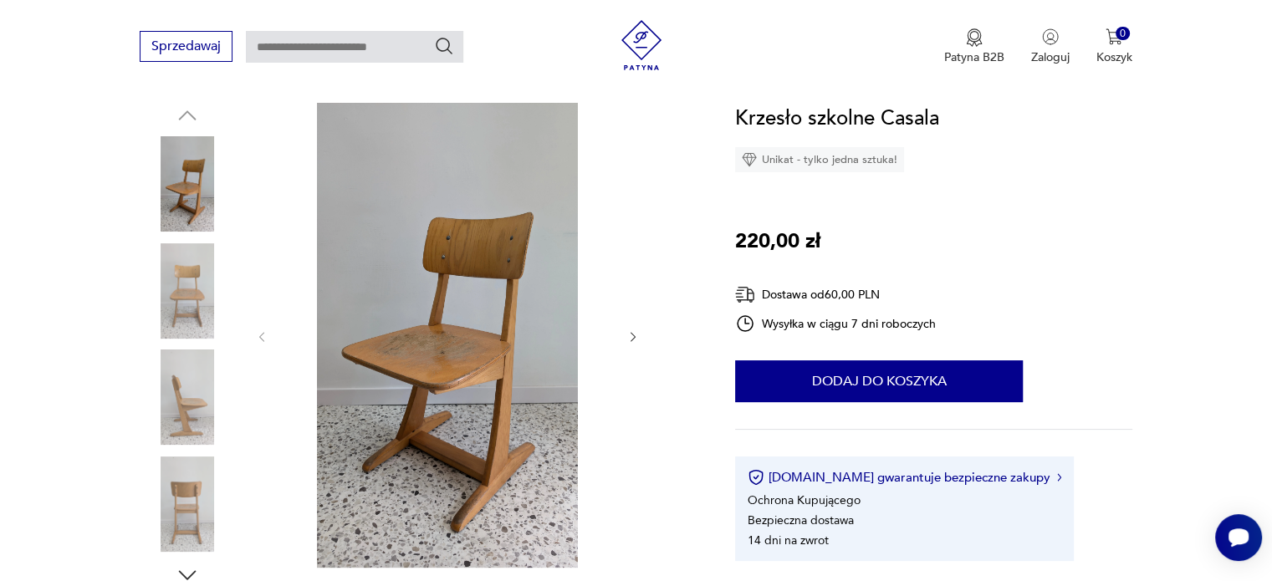
click at [184, 300] on img at bounding box center [187, 290] width 95 height 95
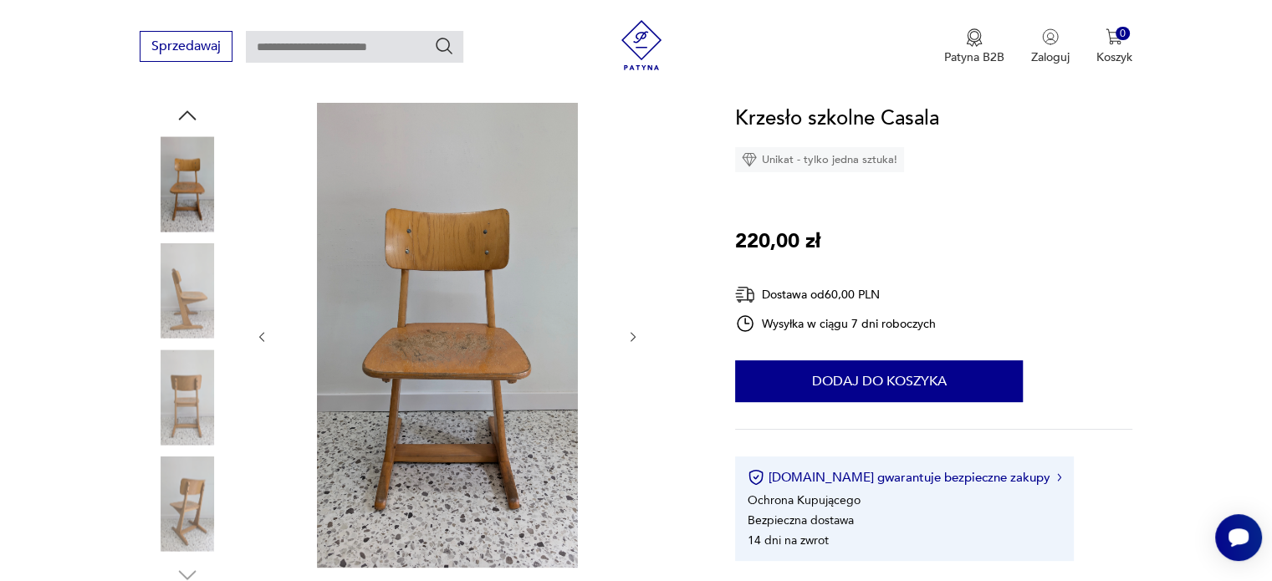
click at [182, 307] on img at bounding box center [187, 290] width 95 height 95
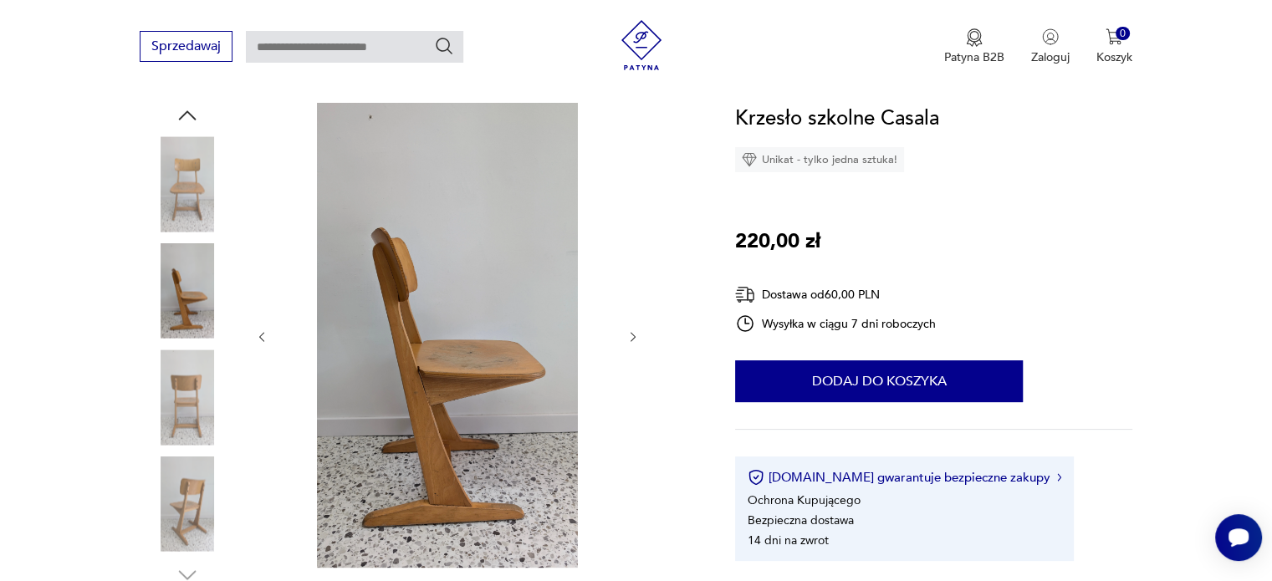
click at [177, 370] on img at bounding box center [187, 396] width 95 height 95
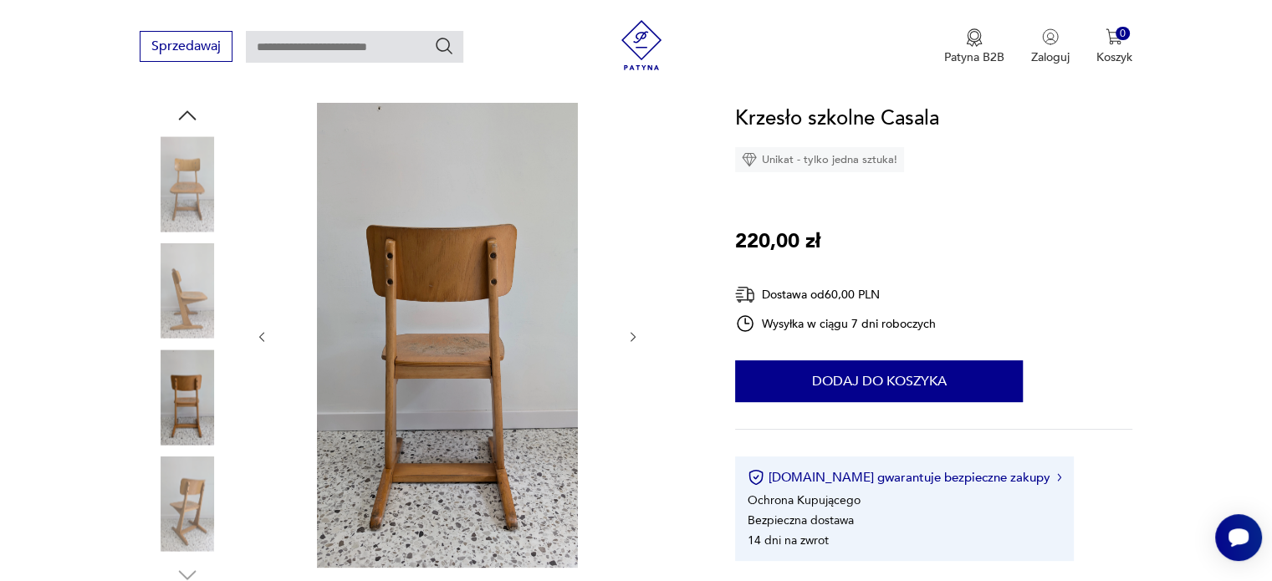
click at [174, 497] on img at bounding box center [187, 503] width 95 height 95
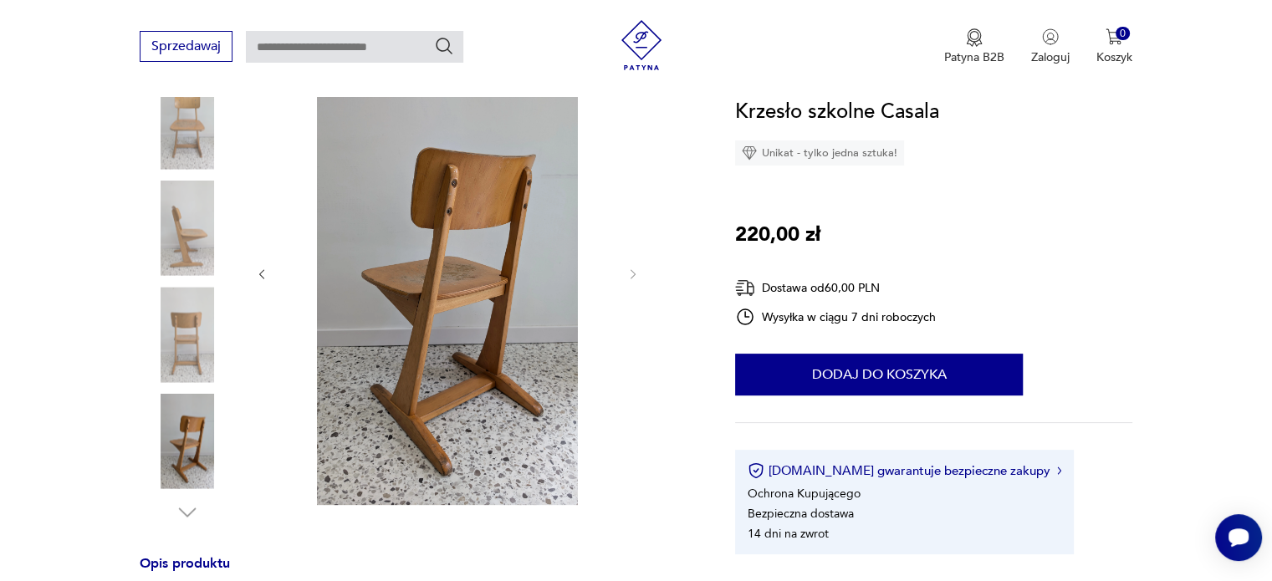
scroll to position [257, 0]
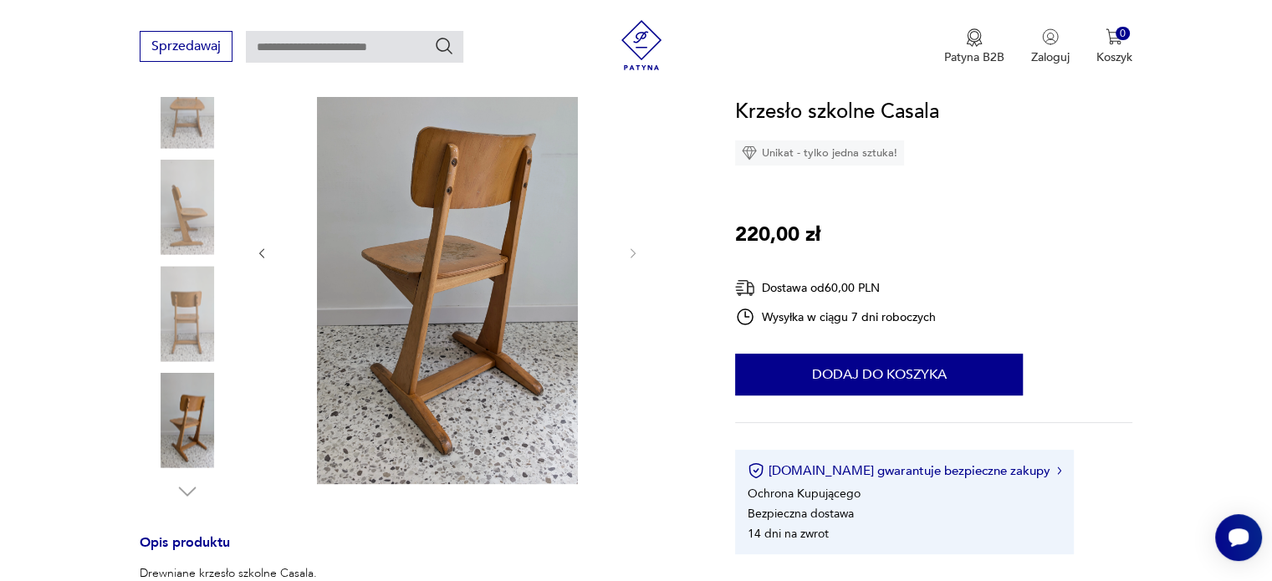
click at [201, 113] on img at bounding box center [187, 100] width 95 height 95
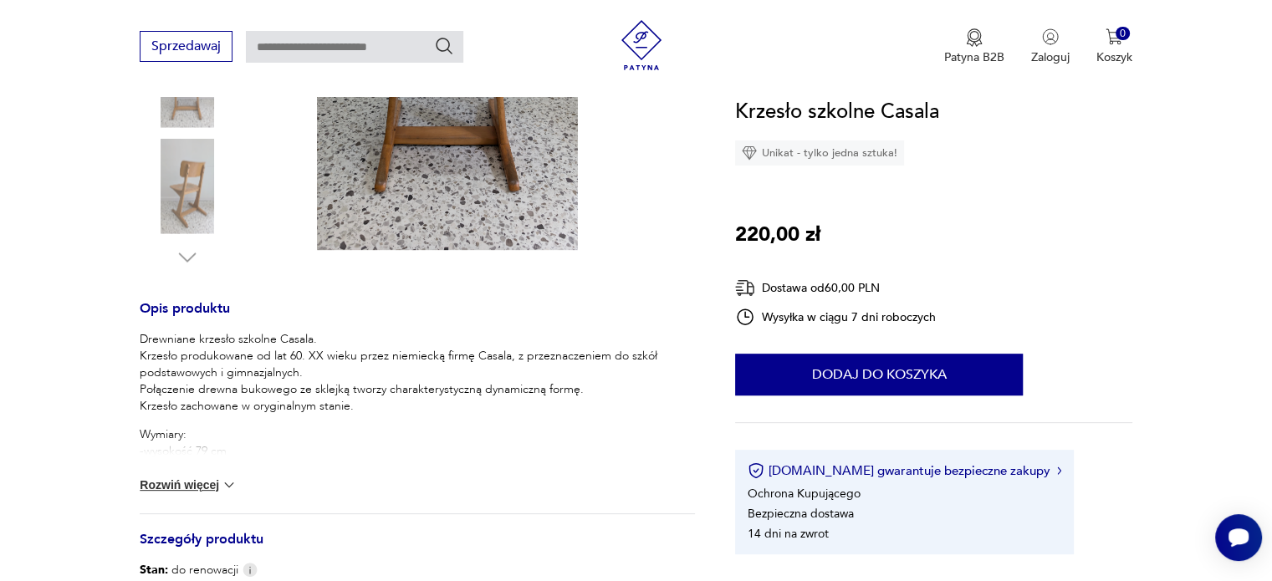
scroll to position [217, 0]
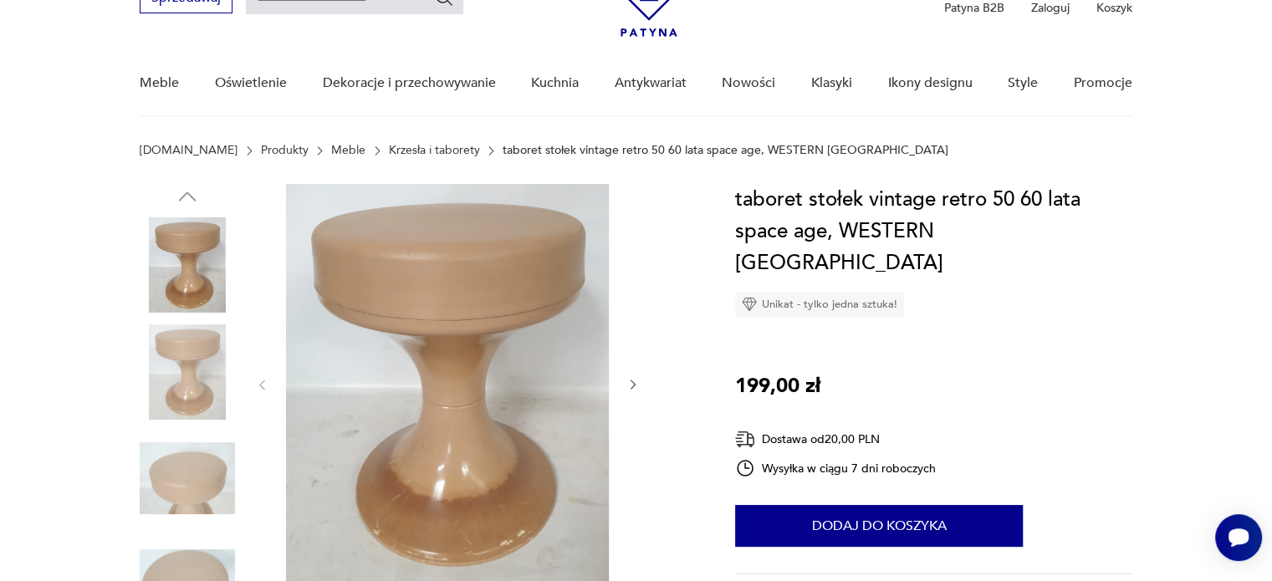
scroll to position [100, 0]
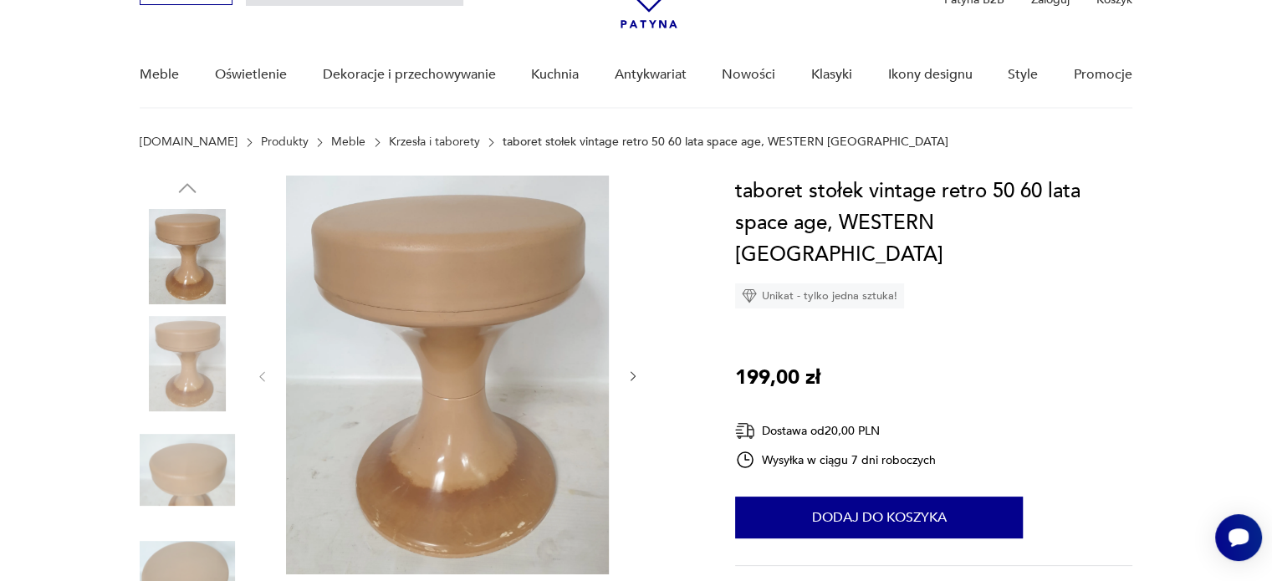
click at [635, 380] on icon "button" at bounding box center [633, 377] width 14 height 14
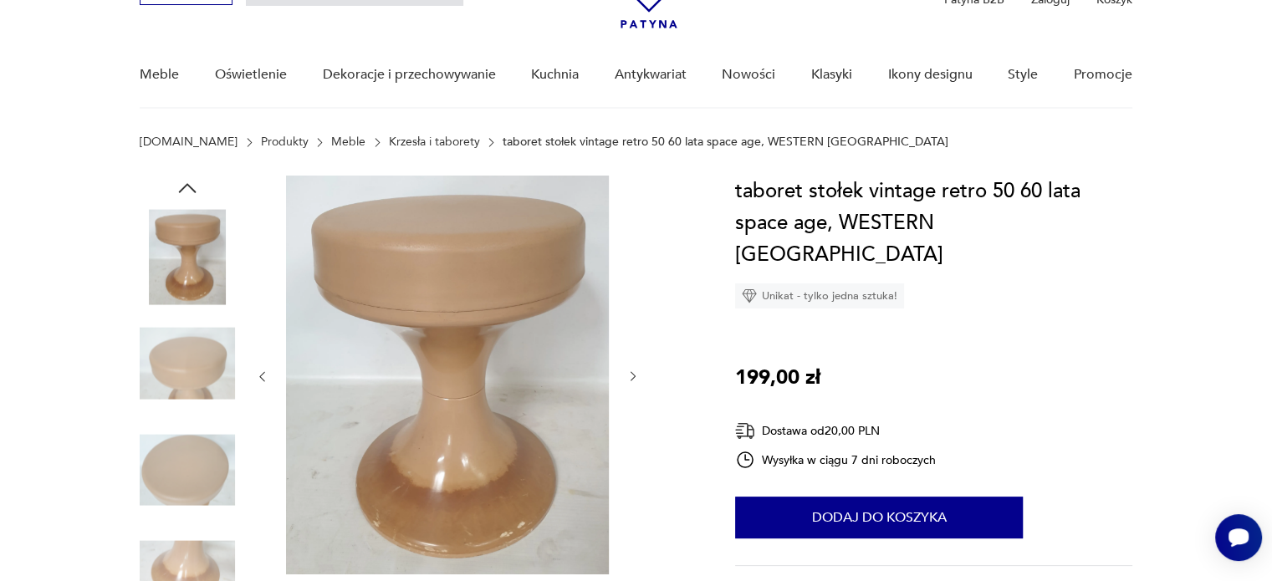
click at [635, 380] on icon "button" at bounding box center [633, 377] width 14 height 14
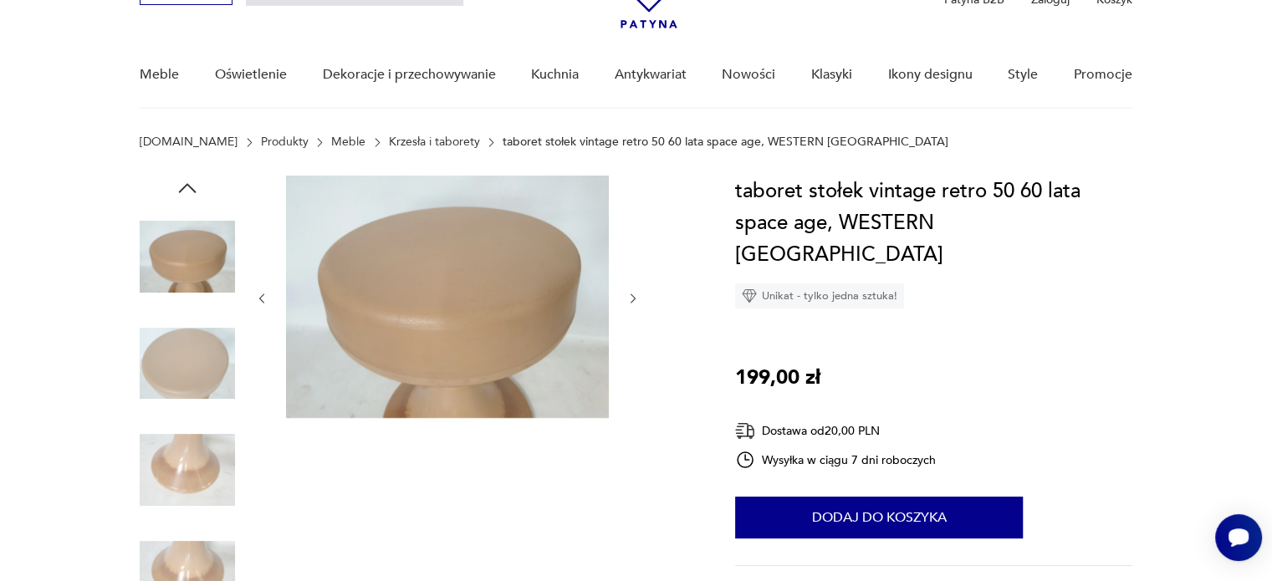
click at [635, 380] on div at bounding box center [447, 299] width 385 height 246
click at [635, 302] on icon "button" at bounding box center [633, 299] width 14 height 14
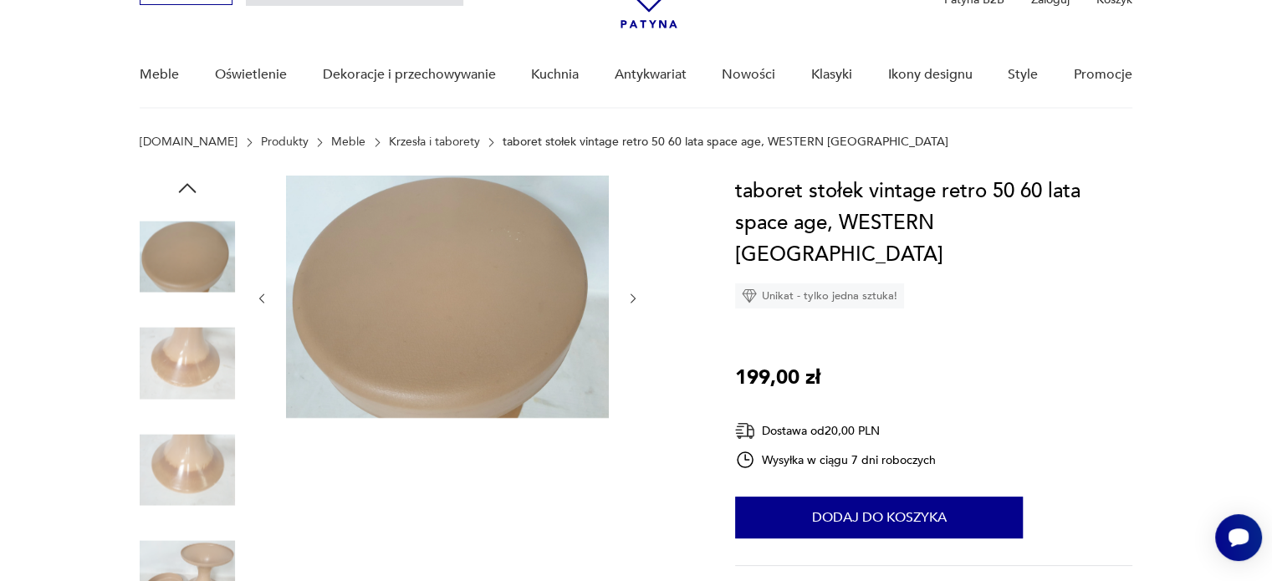
click at [635, 302] on icon "button" at bounding box center [633, 299] width 14 height 14
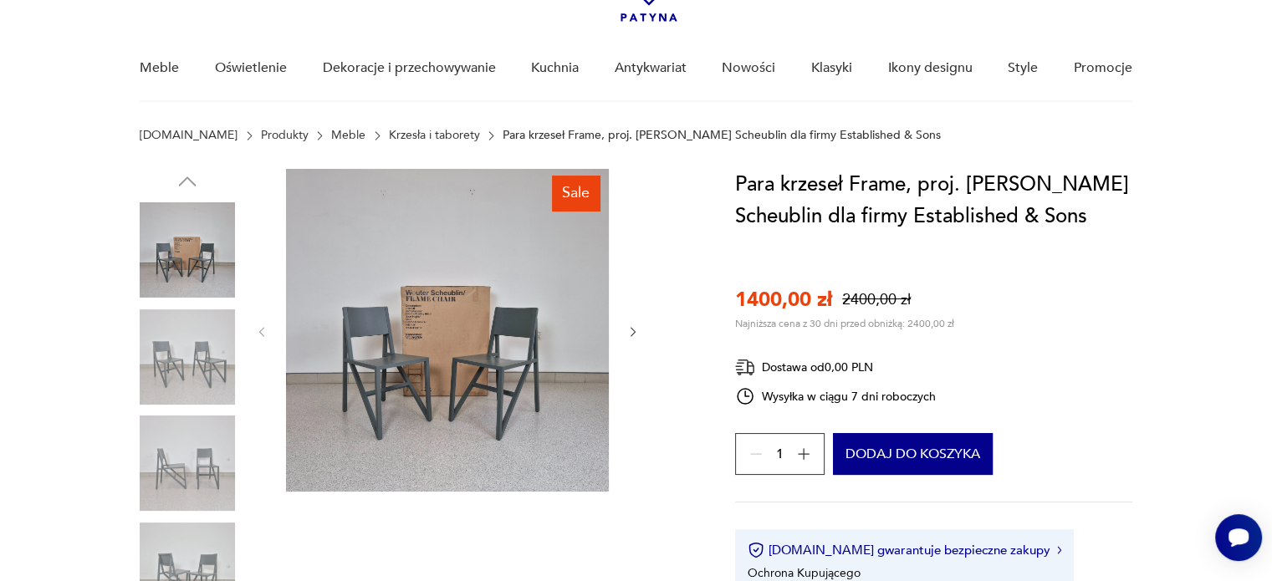
scroll to position [111, 0]
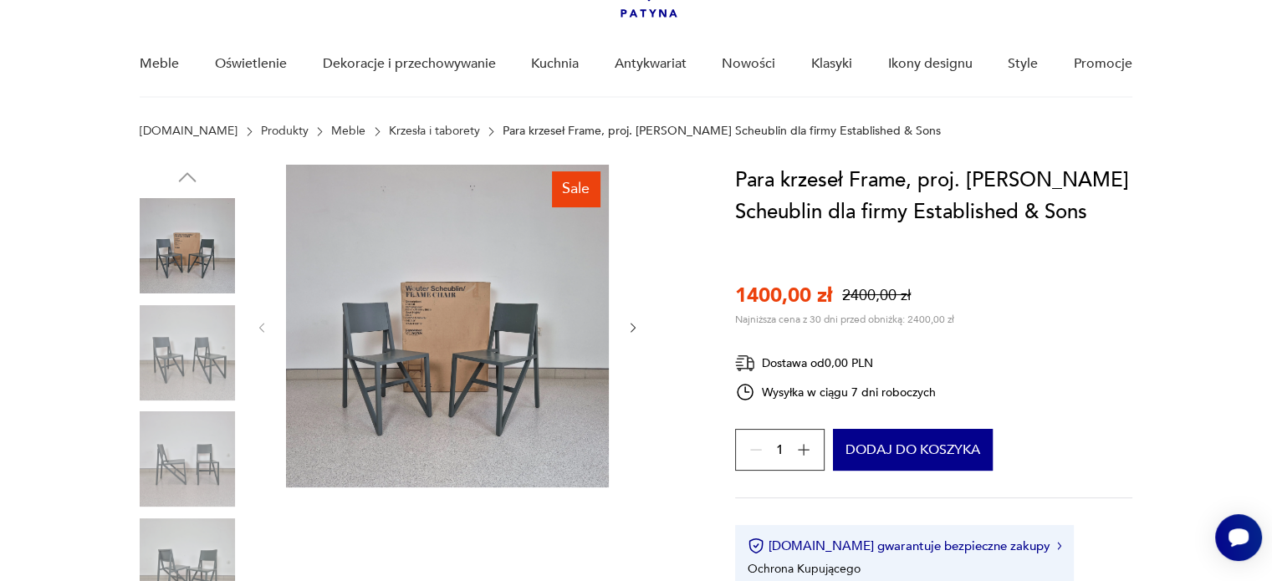
click at [191, 370] on img at bounding box center [187, 352] width 95 height 95
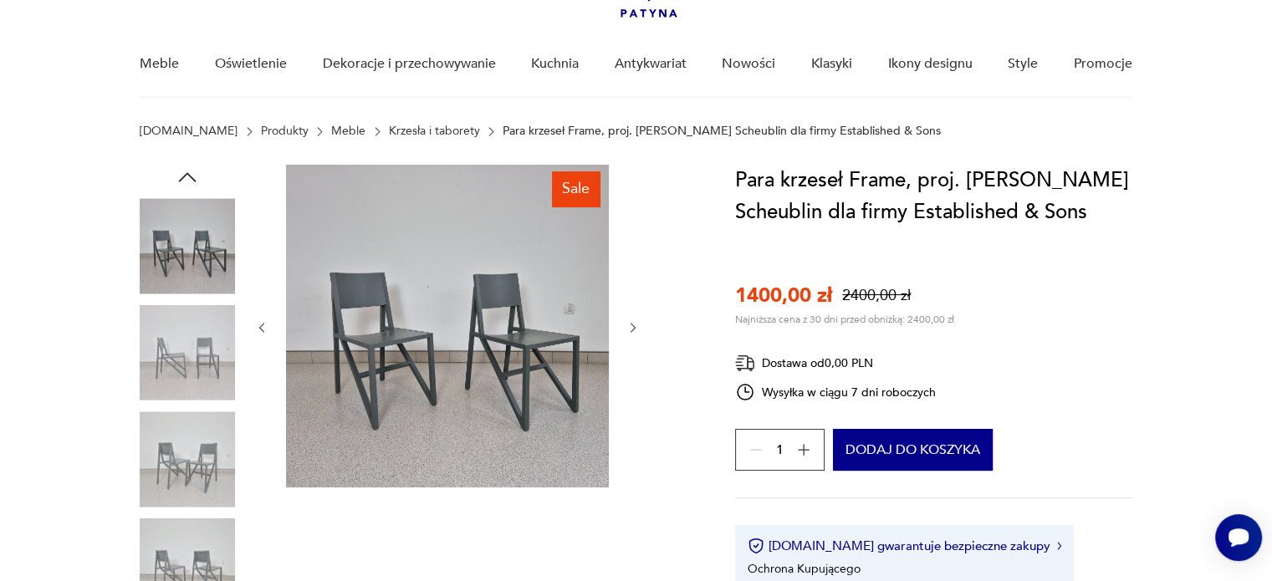
click at [186, 394] on img at bounding box center [187, 352] width 95 height 95
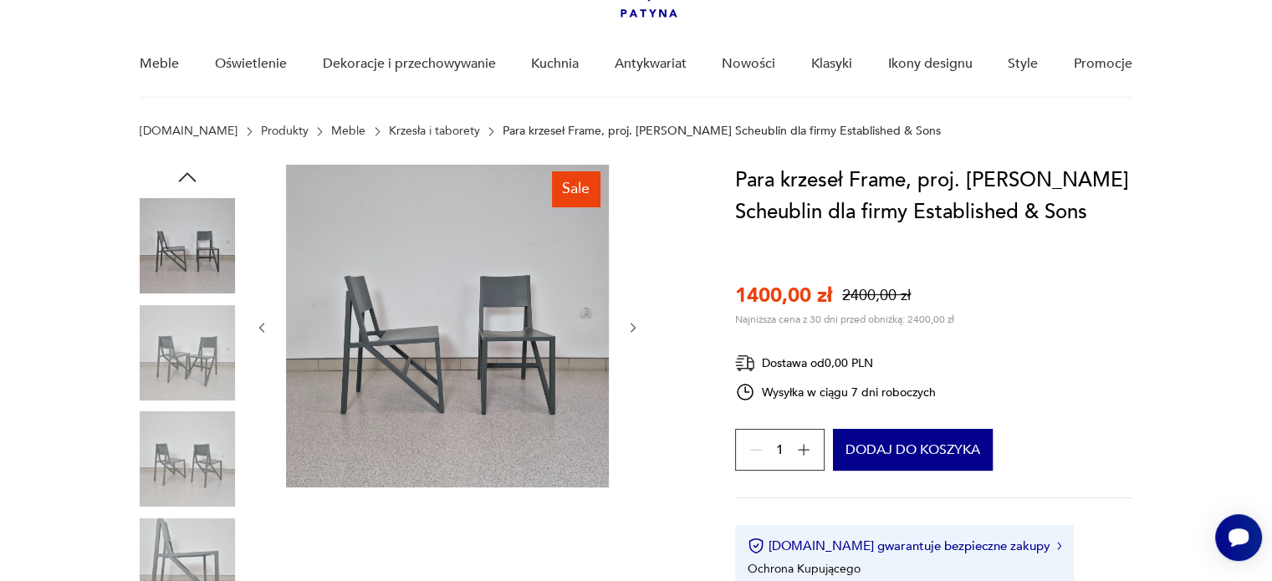
click at [181, 420] on img at bounding box center [187, 458] width 95 height 95
